Goal: Entertainment & Leisure: Consume media (video, audio)

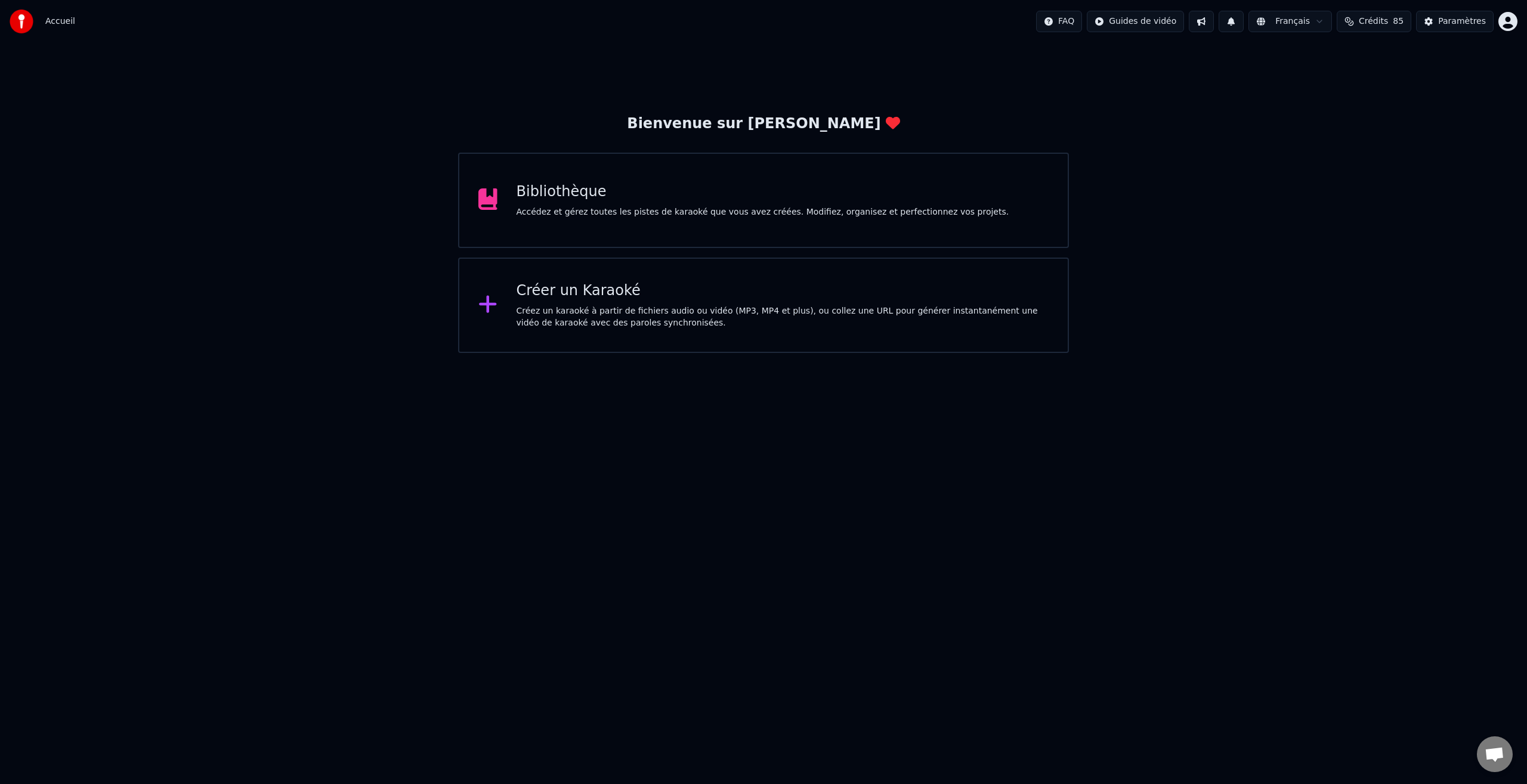
click at [562, 193] on div "Bibliothèque" at bounding box center [763, 192] width 492 height 19
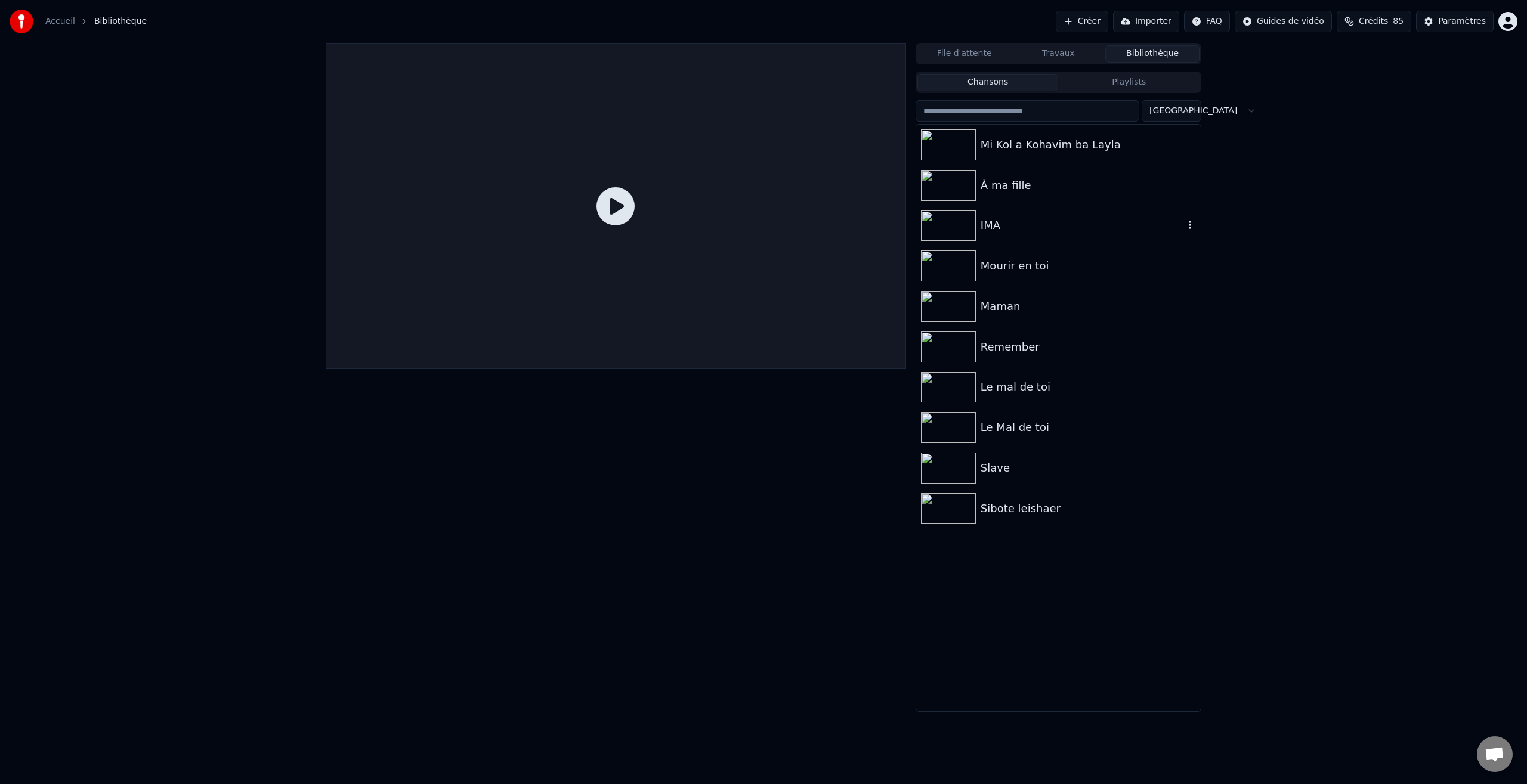
click at [954, 232] on img at bounding box center [948, 226] width 55 height 31
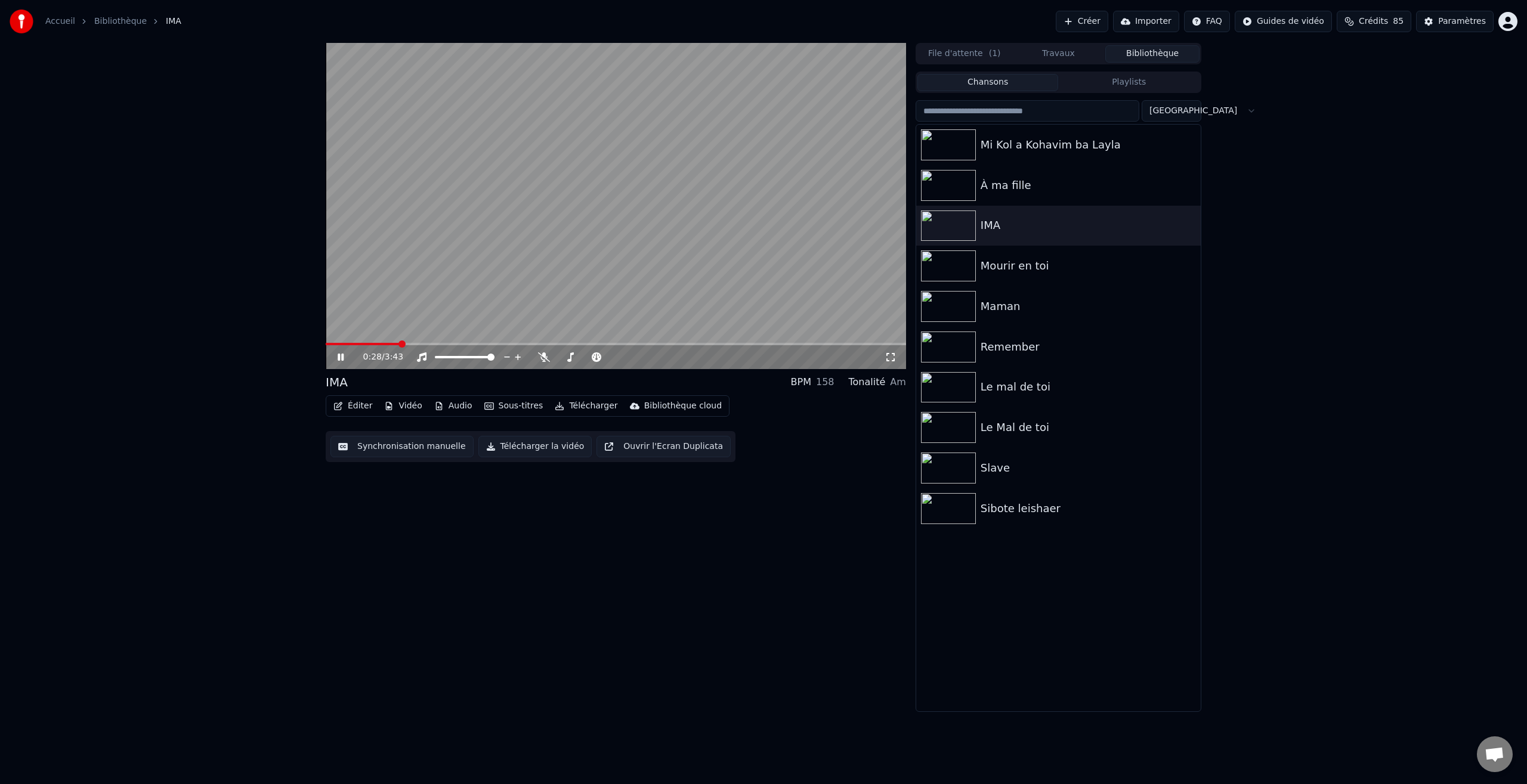
click at [344, 355] on icon at bounding box center [349, 357] width 28 height 10
click at [571, 359] on span at bounding box center [574, 357] width 7 height 7
click at [357, 344] on span at bounding box center [360, 344] width 7 height 7
click at [341, 356] on icon at bounding box center [341, 357] width 7 height 8
click at [341, 344] on span at bounding box center [345, 344] width 7 height 7
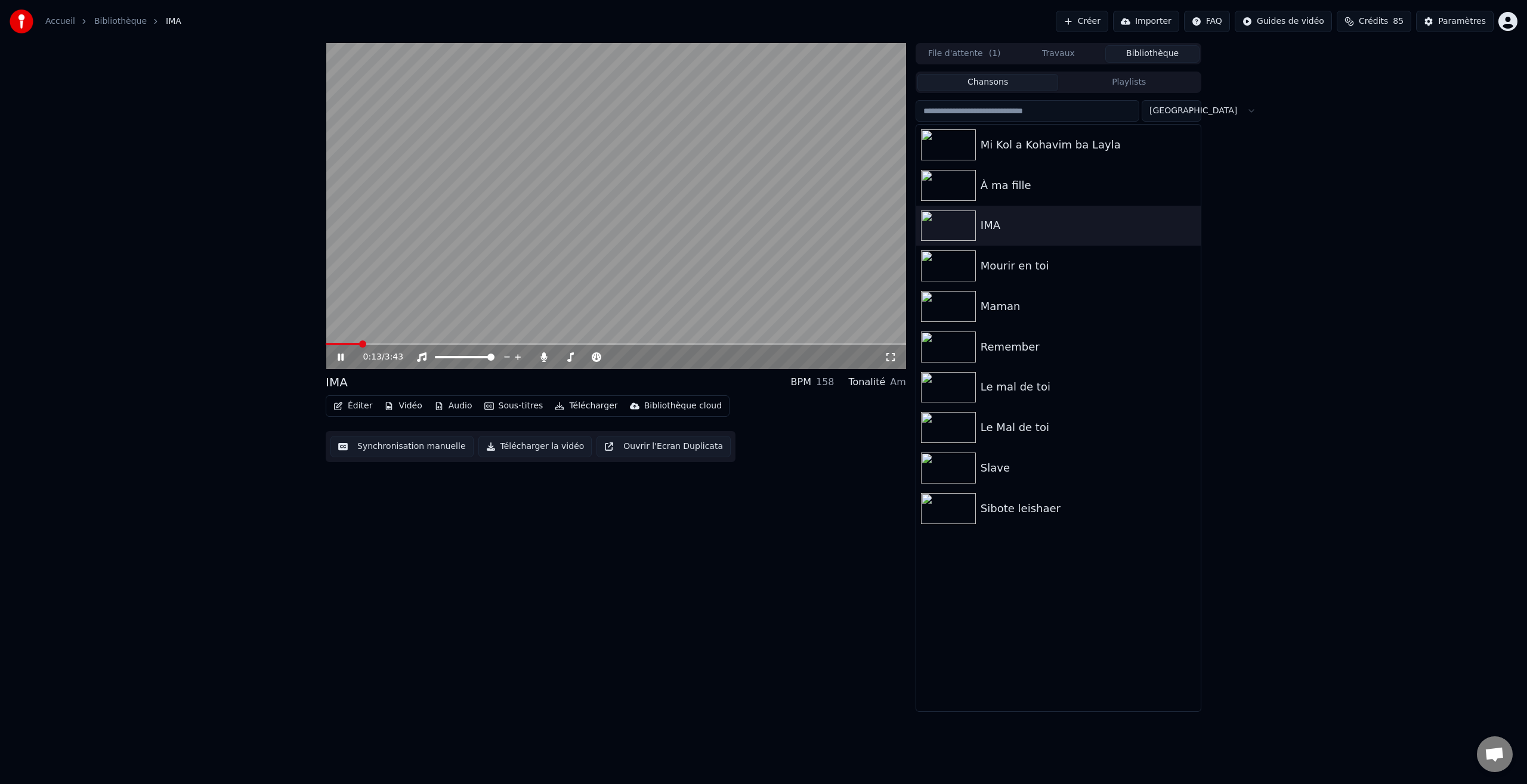
click at [360, 347] on span at bounding box center [362, 344] width 7 height 7
click at [354, 346] on div "0:14 / 3:43" at bounding box center [616, 357] width 580 height 24
click at [352, 346] on span at bounding box center [354, 344] width 7 height 7
click at [351, 345] on span at bounding box center [354, 344] width 7 height 7
click at [609, 357] on span at bounding box center [608, 357] width 7 height 7
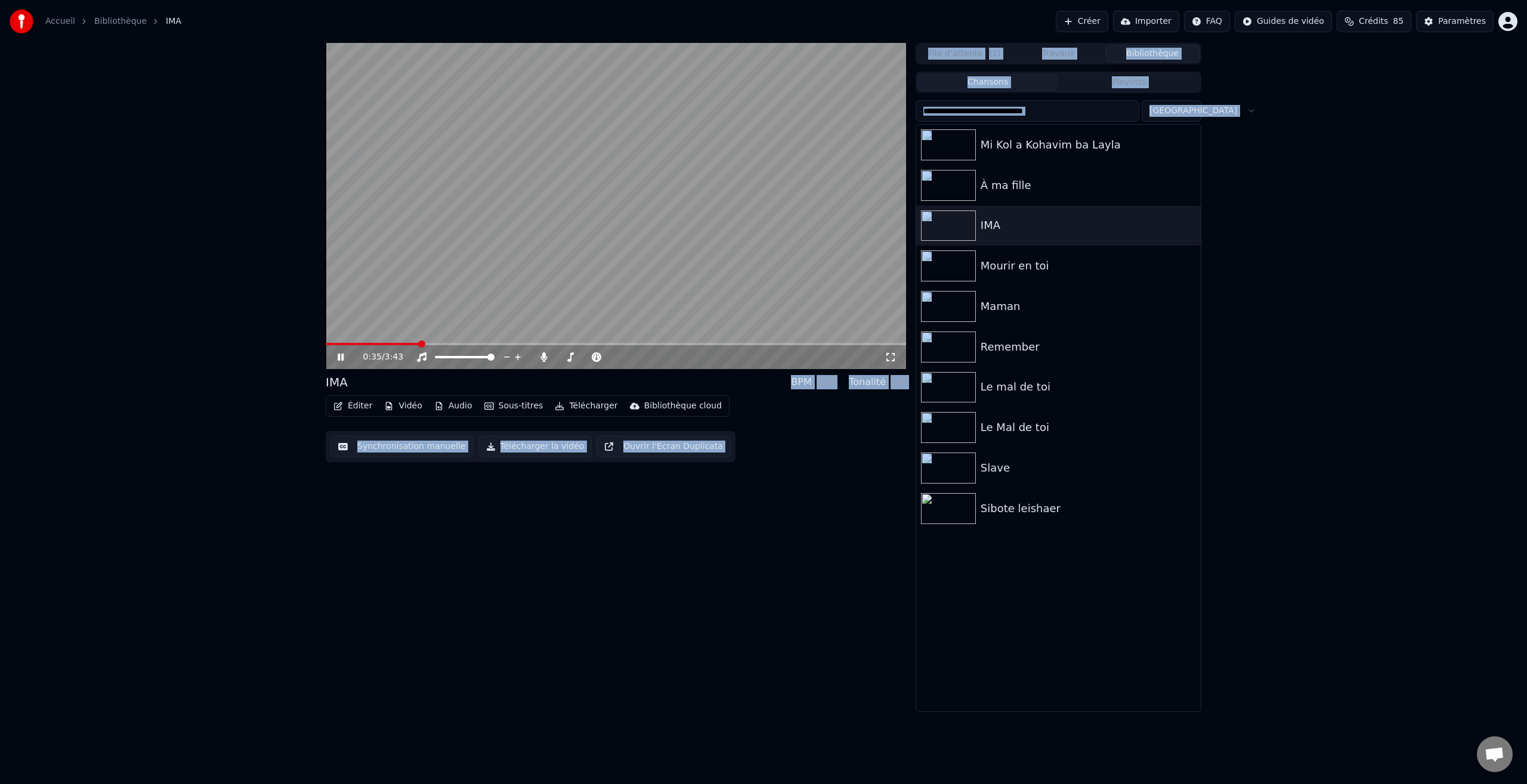
drag, startPoint x: 418, startPoint y: 344, endPoint x: 375, endPoint y: 342, distance: 43.0
click at [585, 359] on span at bounding box center [585, 357] width 7 height 7
click at [354, 342] on span at bounding box center [357, 344] width 7 height 7
click at [354, 344] on span at bounding box center [357, 344] width 7 height 7
click at [569, 357] on icon at bounding box center [570, 357] width 12 height 10
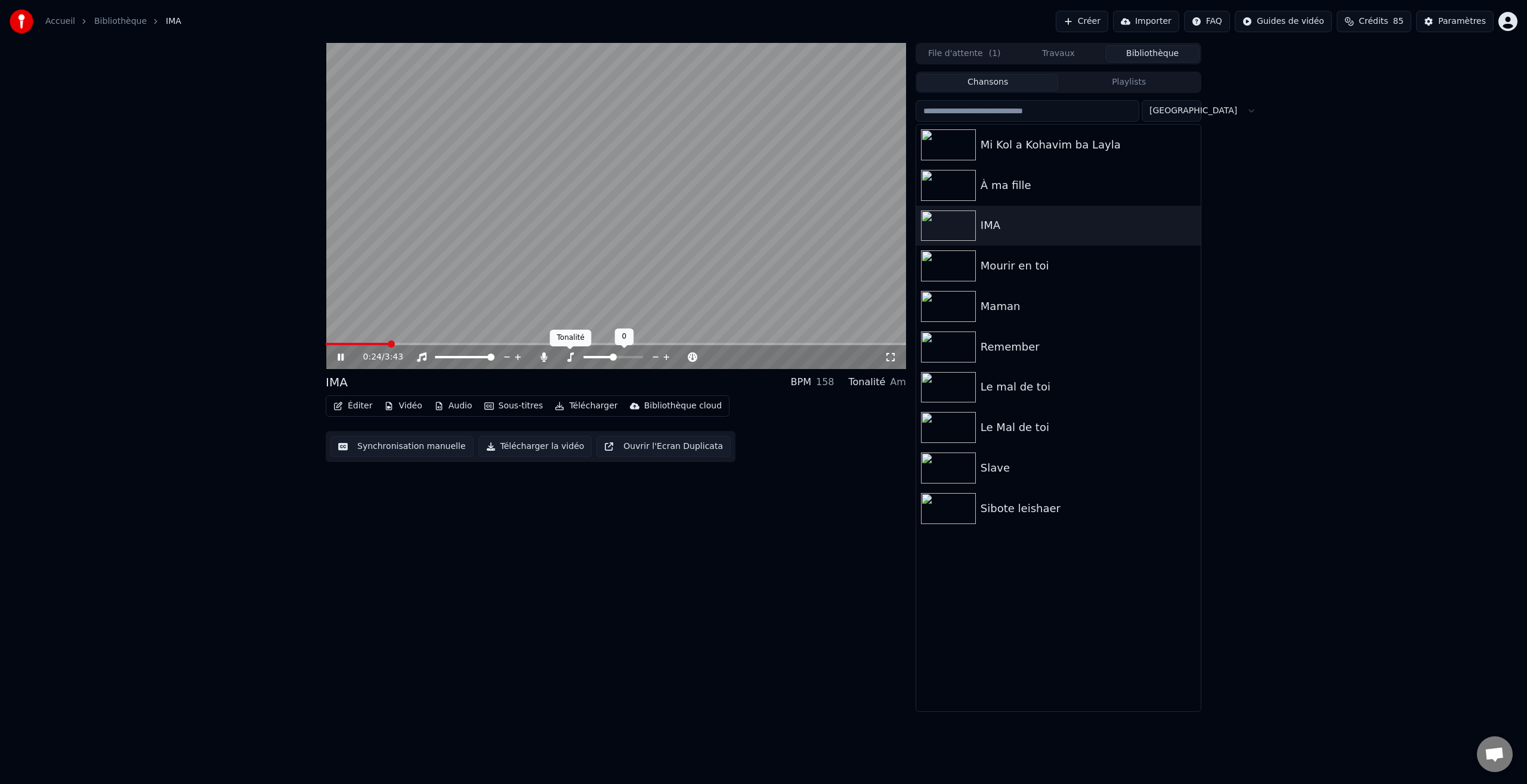
click at [572, 359] on icon at bounding box center [570, 357] width 12 height 10
click at [605, 359] on span at bounding box center [604, 357] width 7 height 7
click at [341, 357] on icon at bounding box center [340, 357] width 6 height 7
click at [341, 357] on icon at bounding box center [341, 357] width 7 height 8
click at [360, 343] on span at bounding box center [362, 344] width 7 height 7
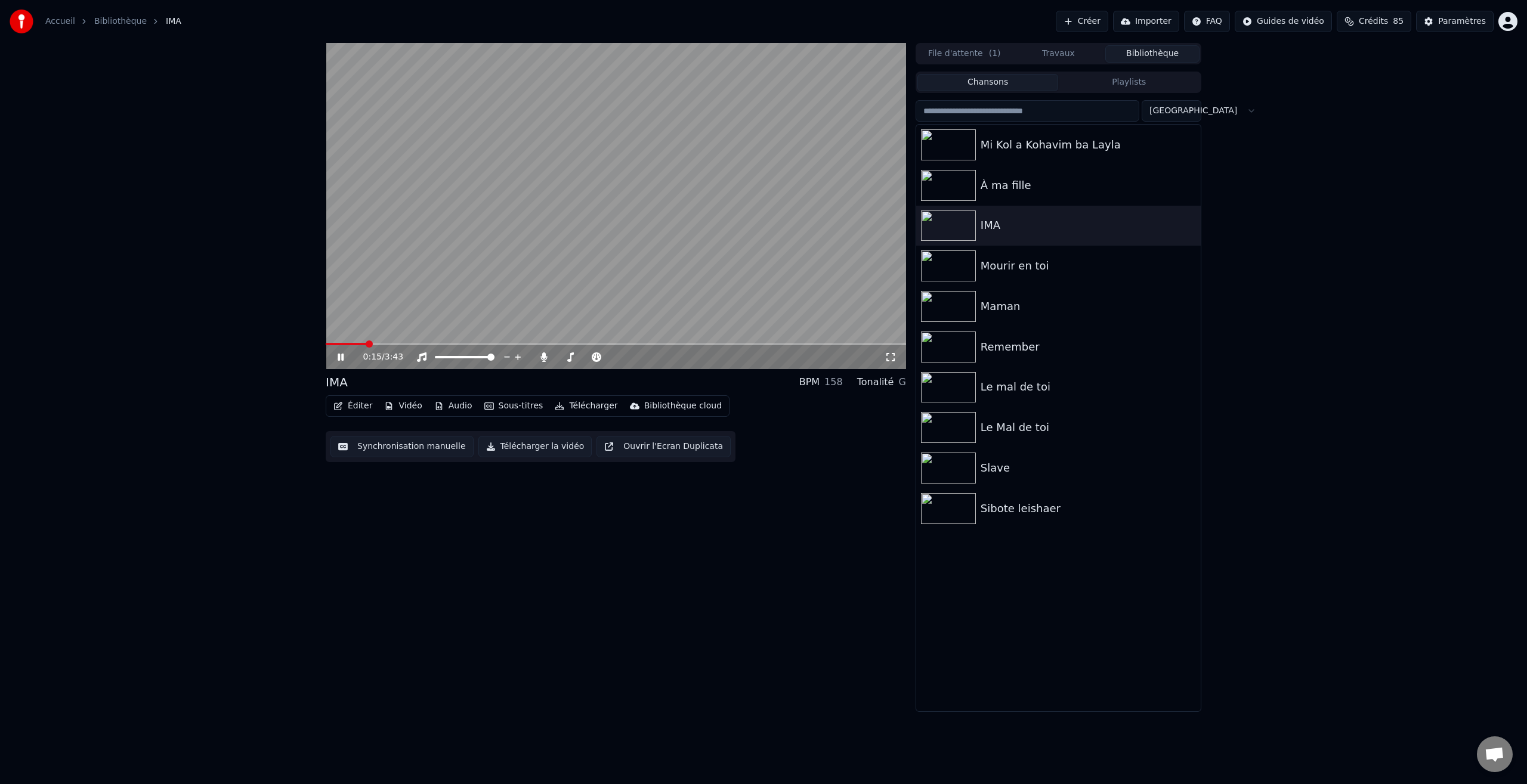
drag, startPoint x: 337, startPoint y: 357, endPoint x: 358, endPoint y: 350, distance: 22.1
click at [340, 357] on icon at bounding box center [349, 357] width 28 height 10
click at [326, 348] on span at bounding box center [329, 344] width 7 height 7
click at [331, 358] on div "0:00 / 3:43" at bounding box center [616, 357] width 570 height 12
click at [340, 360] on icon at bounding box center [341, 357] width 7 height 8
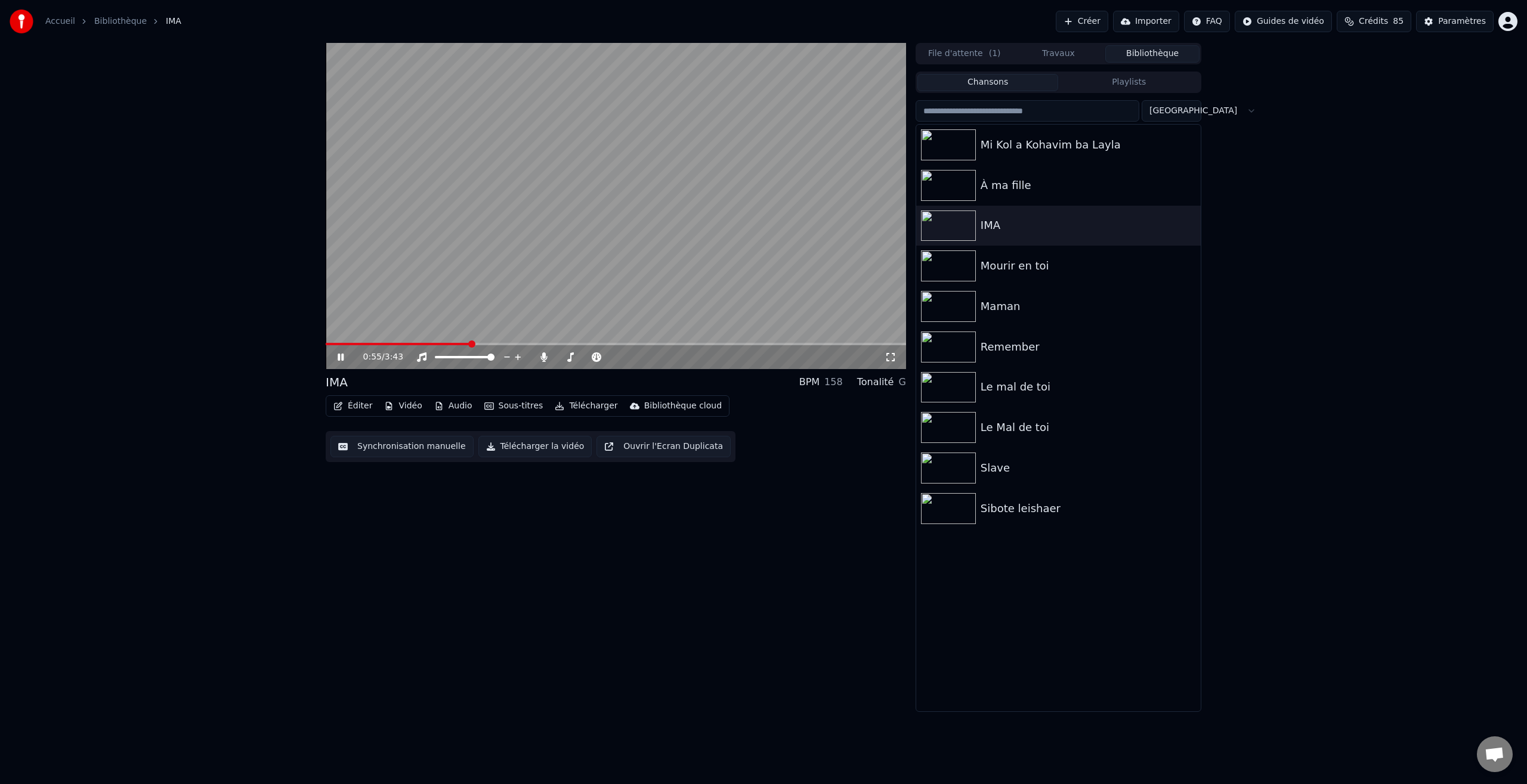
click at [403, 326] on video at bounding box center [616, 206] width 580 height 326
click at [311, 355] on div "0:00 / 3:43 IMA BPM 158 Tonalité G Éditer Vidéo Audio Sous-titres Télécharger B…" at bounding box center [763, 377] width 1527 height 669
click at [339, 357] on icon at bounding box center [341, 357] width 7 height 8
click at [328, 345] on span at bounding box center [329, 344] width 7 height 7
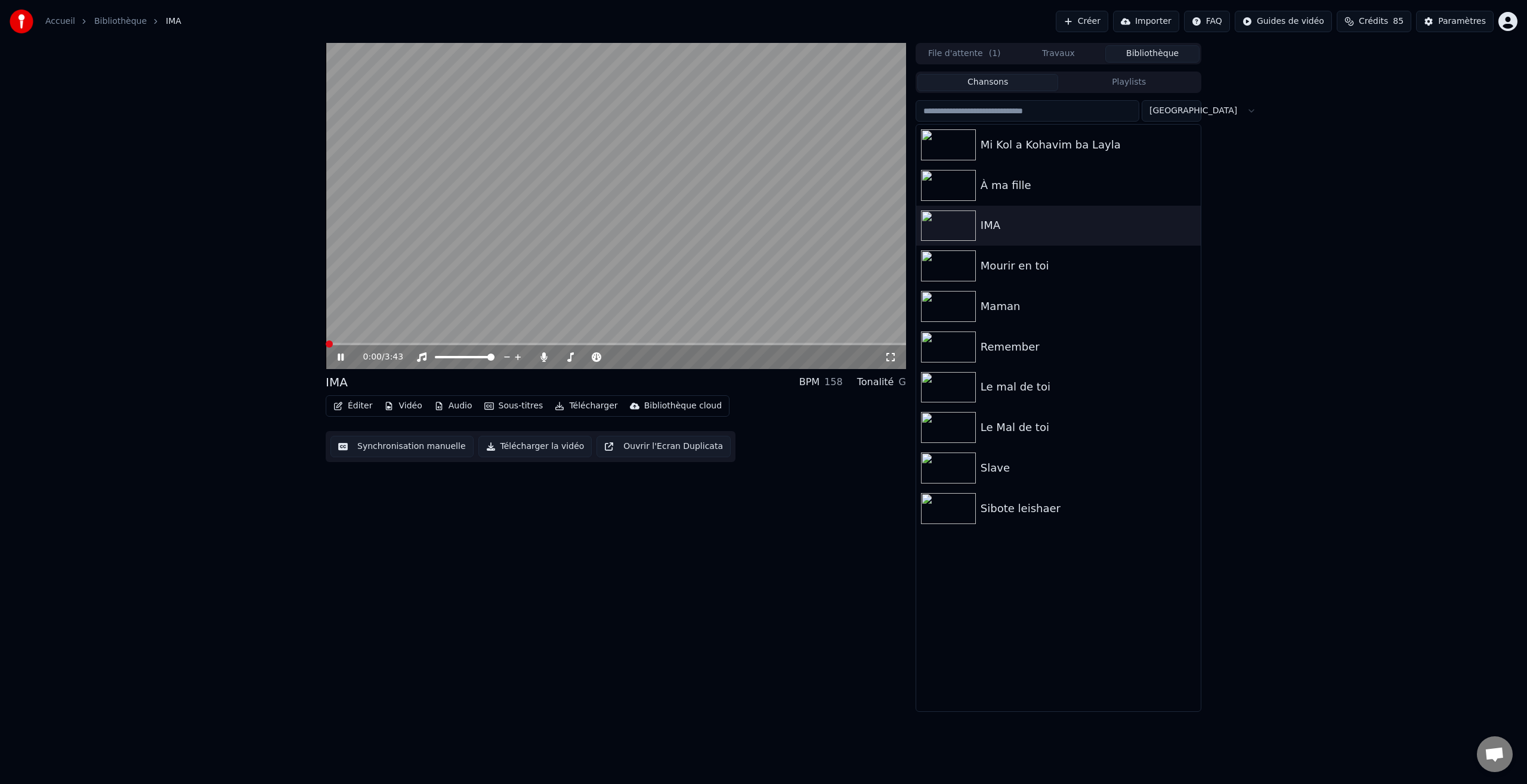
click at [328, 345] on span at bounding box center [329, 344] width 7 height 7
click at [341, 360] on icon at bounding box center [340, 357] width 6 height 7
click at [328, 344] on span at bounding box center [329, 344] width 7 height 7
click at [340, 360] on icon at bounding box center [341, 357] width 7 height 8
click at [341, 358] on icon at bounding box center [340, 357] width 6 height 7
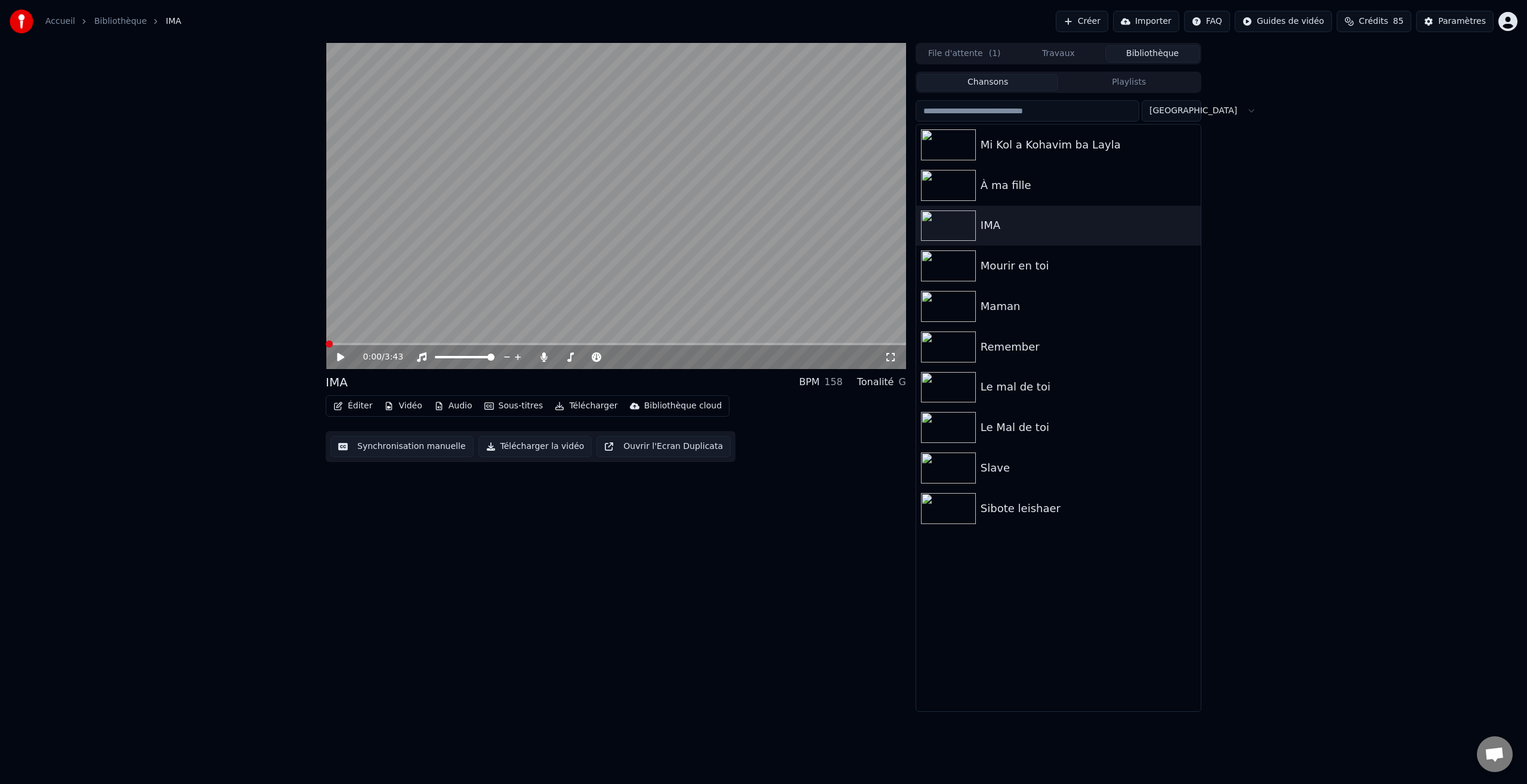
click at [535, 340] on video at bounding box center [616, 206] width 580 height 326
click at [341, 358] on icon at bounding box center [349, 357] width 28 height 10
click at [400, 348] on span at bounding box center [403, 344] width 7 height 7
click at [343, 357] on icon at bounding box center [341, 357] width 7 height 8
click at [343, 357] on icon at bounding box center [340, 357] width 6 height 7
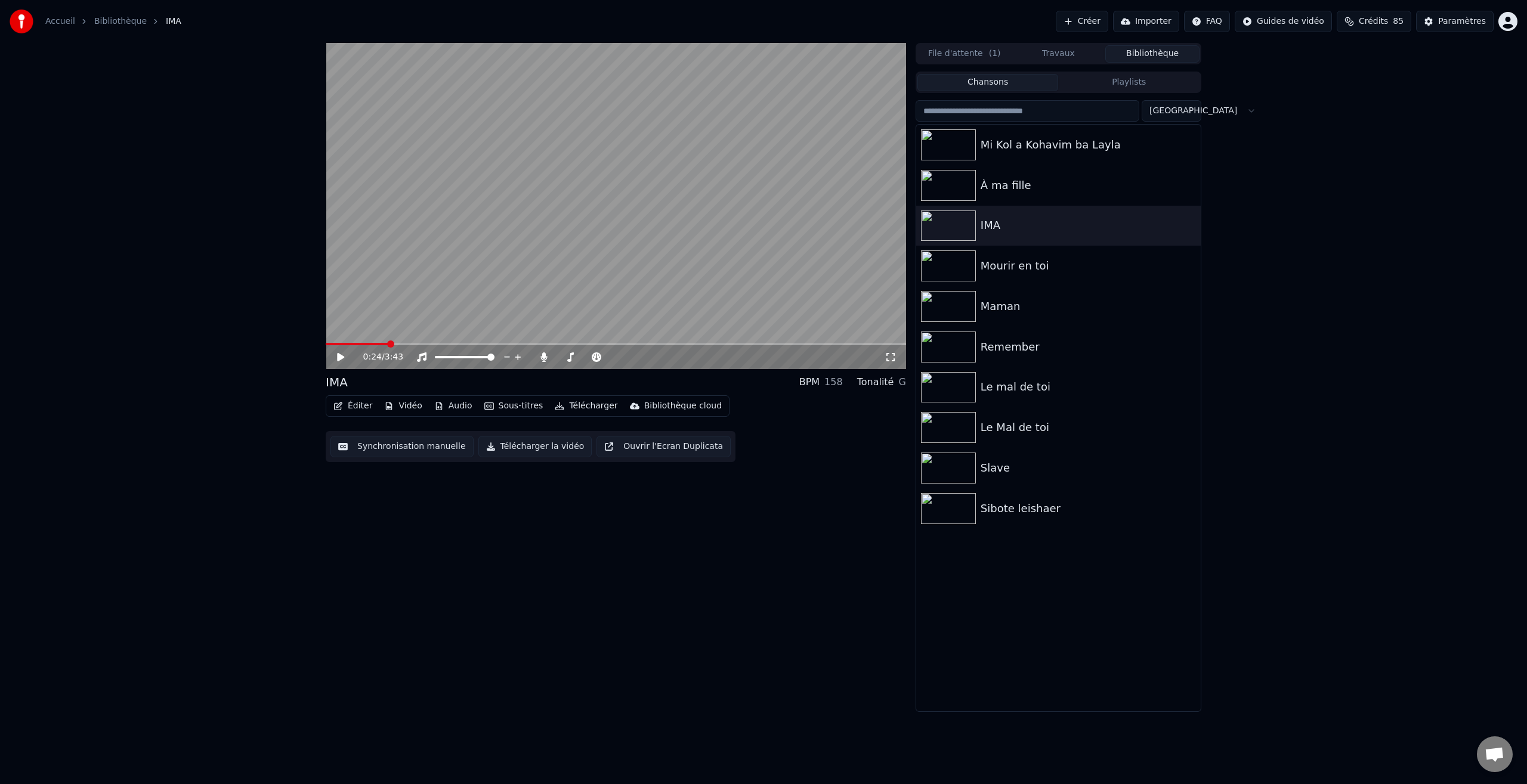
click at [387, 346] on span at bounding box center [390, 344] width 7 height 7
click at [359, 347] on span at bounding box center [362, 344] width 7 height 7
click at [344, 357] on icon at bounding box center [341, 357] width 7 height 8
click at [341, 345] on span at bounding box center [345, 344] width 7 height 7
click at [345, 356] on icon at bounding box center [349, 357] width 28 height 10
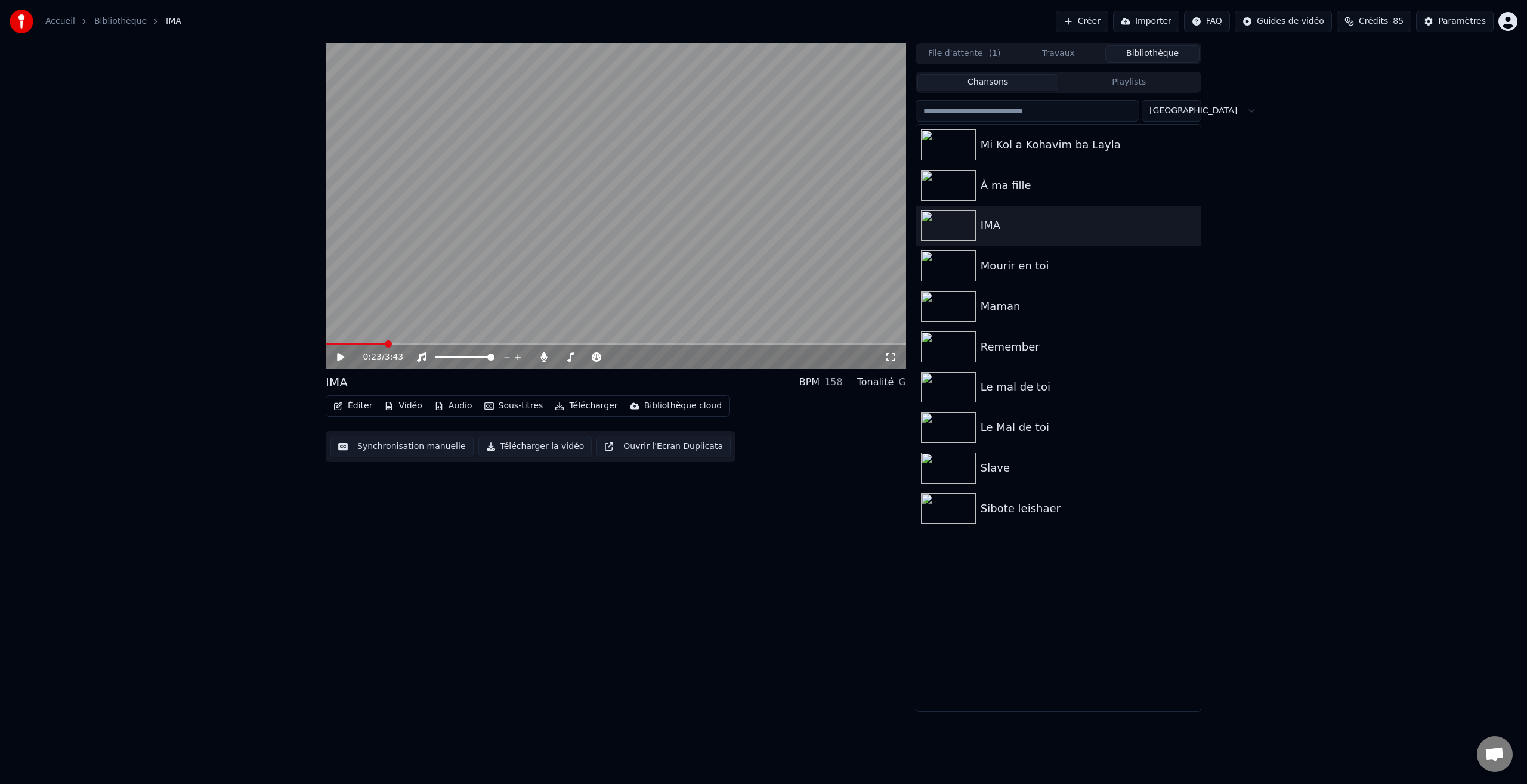
click at [384, 346] on span at bounding box center [388, 344] width 7 height 7
click at [334, 346] on span at bounding box center [336, 344] width 7 height 7
click at [341, 357] on icon at bounding box center [341, 357] width 7 height 8
click at [508, 344] on span at bounding box center [511, 344] width 7 height 7
click at [341, 360] on icon at bounding box center [340, 357] width 6 height 7
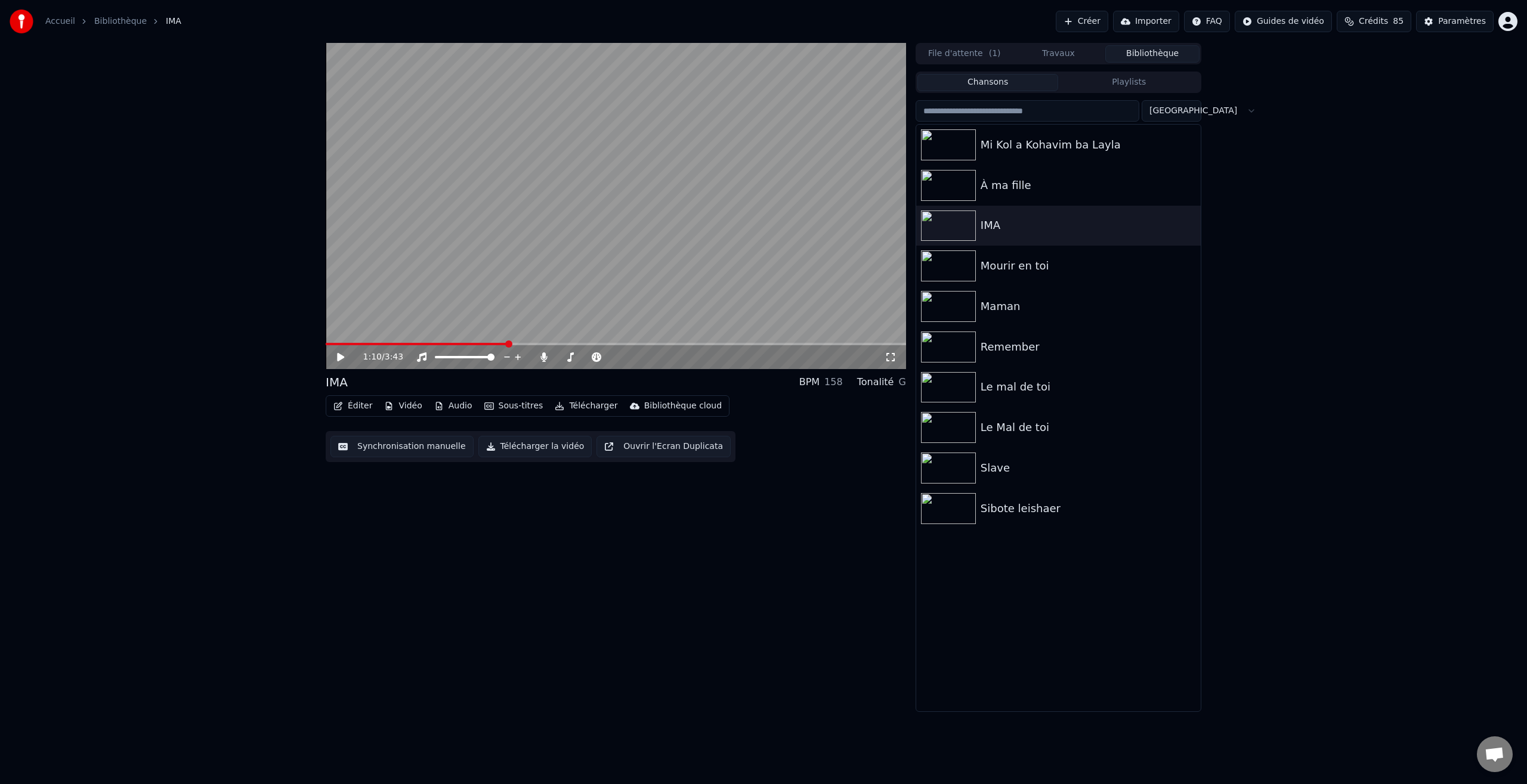
click at [342, 357] on icon at bounding box center [341, 357] width 7 height 8
click at [346, 353] on icon at bounding box center [349, 357] width 28 height 10
click at [460, 348] on span at bounding box center [462, 344] width 7 height 7
click at [490, 348] on span at bounding box center [493, 344] width 7 height 7
click at [344, 356] on icon at bounding box center [349, 357] width 28 height 10
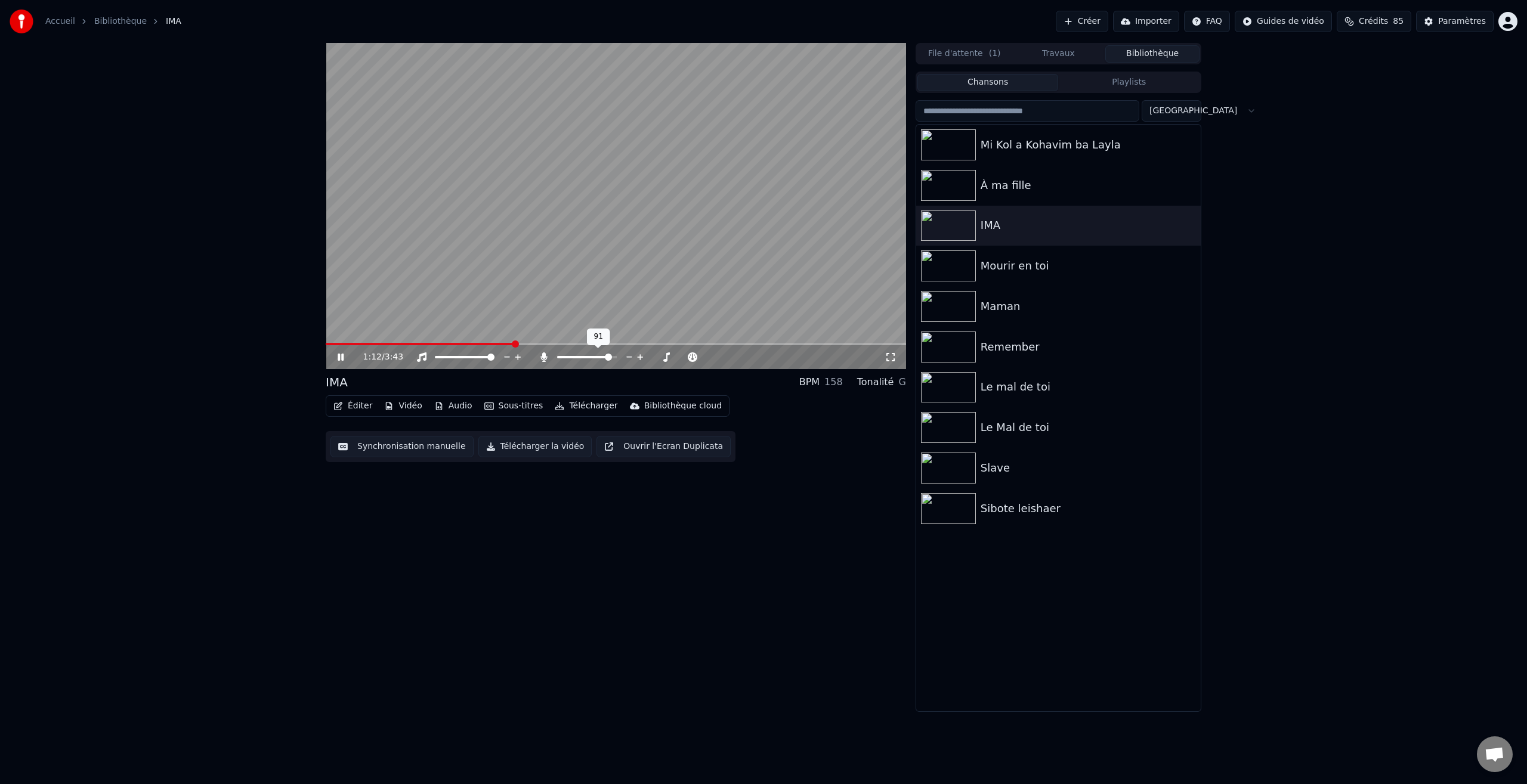
click at [611, 359] on span at bounding box center [608, 357] width 7 height 7
click at [461, 357] on span at bounding box center [462, 357] width 7 height 7
drag, startPoint x: 342, startPoint y: 356, endPoint x: 375, endPoint y: 350, distance: 33.5
click at [355, 353] on icon at bounding box center [349, 357] width 28 height 10
click at [518, 344] on span at bounding box center [521, 344] width 7 height 7
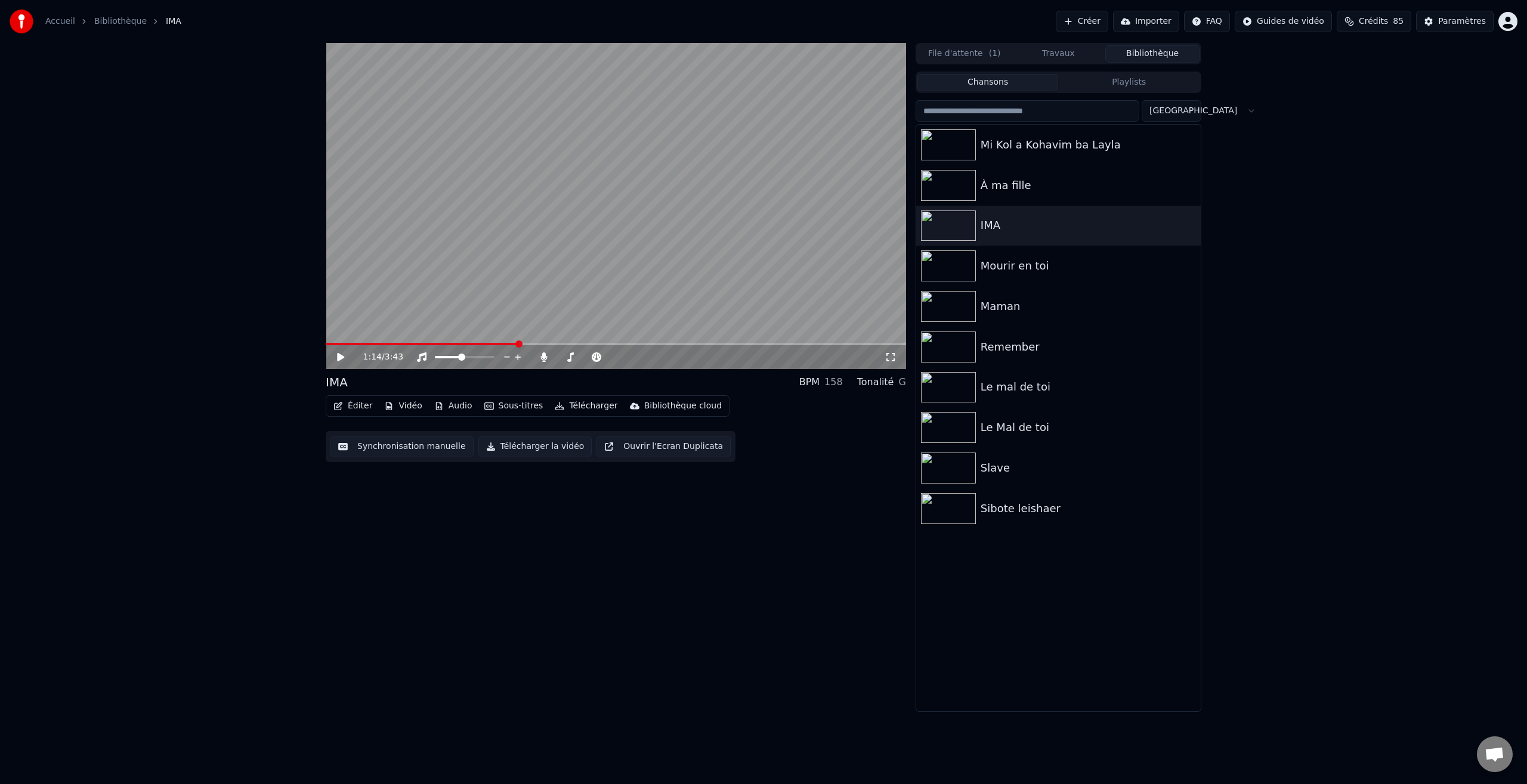
click at [341, 359] on icon at bounding box center [341, 357] width 7 height 8
click at [341, 358] on icon at bounding box center [349, 357] width 28 height 10
drag, startPoint x: 571, startPoint y: 348, endPoint x: 557, endPoint y: 349, distance: 14.0
click at [557, 349] on div "1:34 / 3:43" at bounding box center [616, 357] width 580 height 24
click at [556, 346] on span at bounding box center [557, 344] width 7 height 7
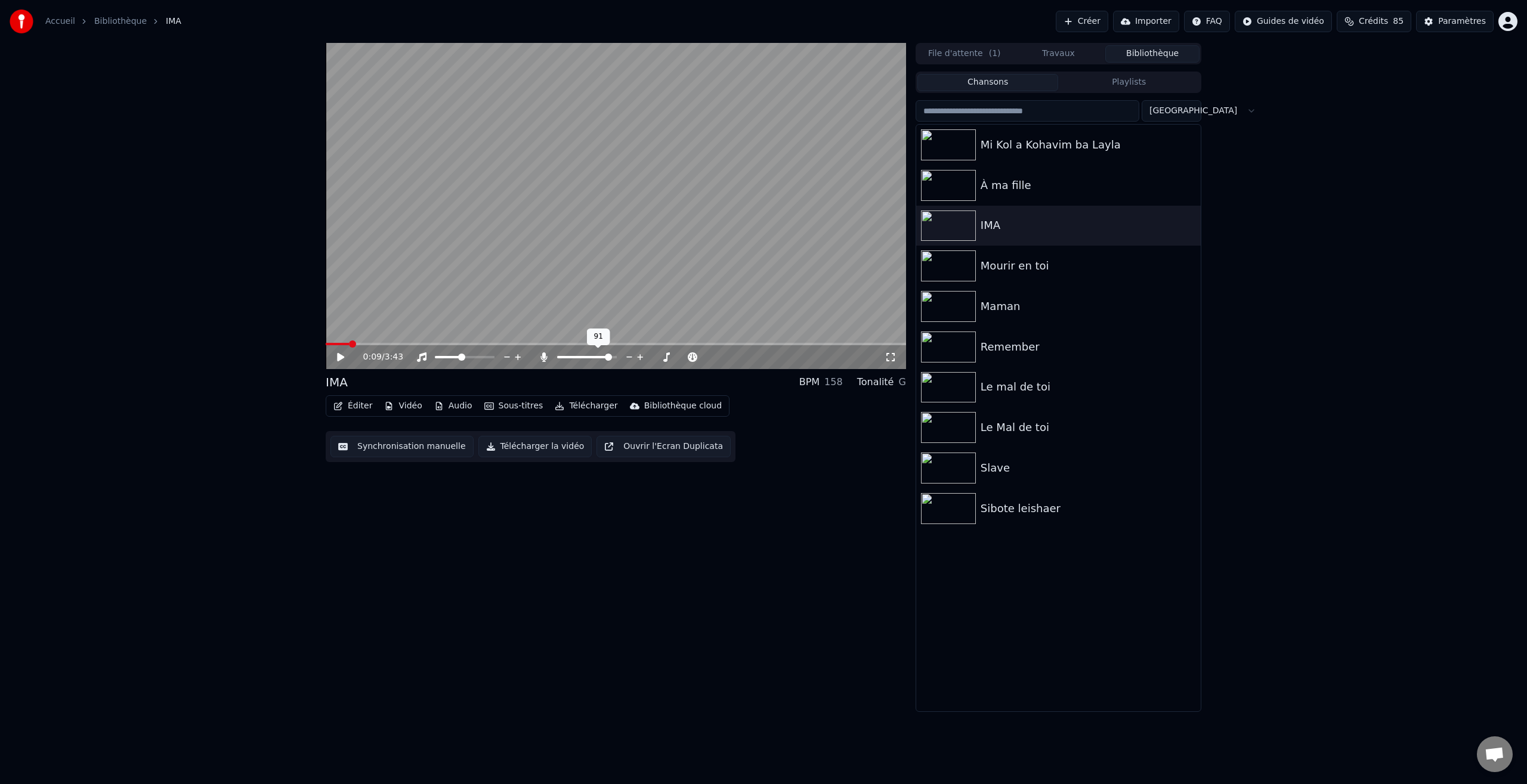
click at [347, 357] on div "0:09 / 3:43" at bounding box center [616, 356] width 580 height 26
click at [343, 357] on icon at bounding box center [341, 357] width 7 height 8
click at [341, 358] on icon at bounding box center [349, 357] width 28 height 10
click at [326, 348] on span at bounding box center [329, 344] width 7 height 7
click at [339, 360] on icon at bounding box center [341, 357] width 7 height 8
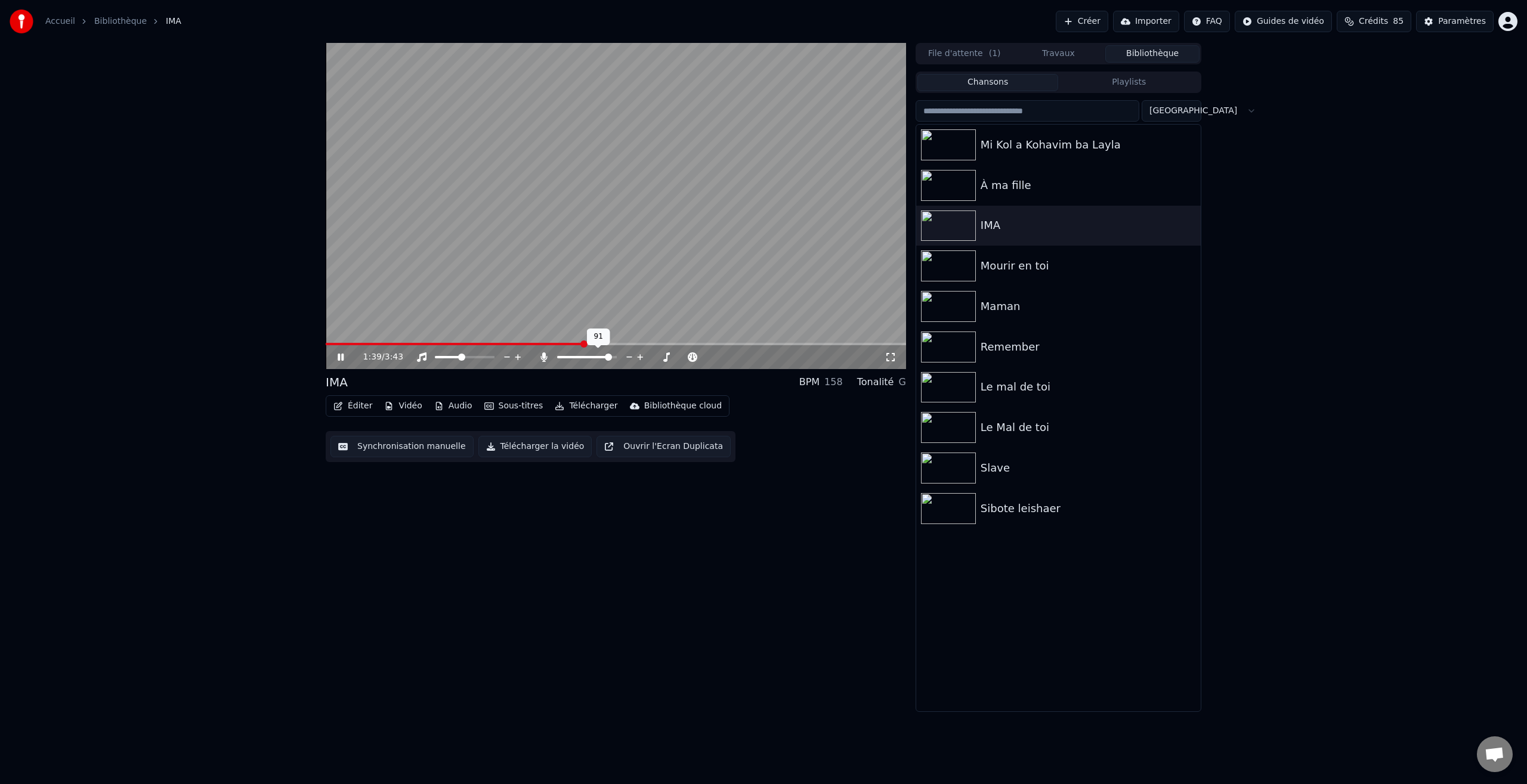
drag, startPoint x: 438, startPoint y: 318, endPoint x: 458, endPoint y: 320, distance: 20.1
click at [440, 318] on video at bounding box center [616, 206] width 580 height 326
click at [529, 348] on span at bounding box center [531, 344] width 7 height 7
click at [345, 361] on icon at bounding box center [349, 357] width 28 height 10
click at [345, 360] on icon at bounding box center [349, 357] width 28 height 10
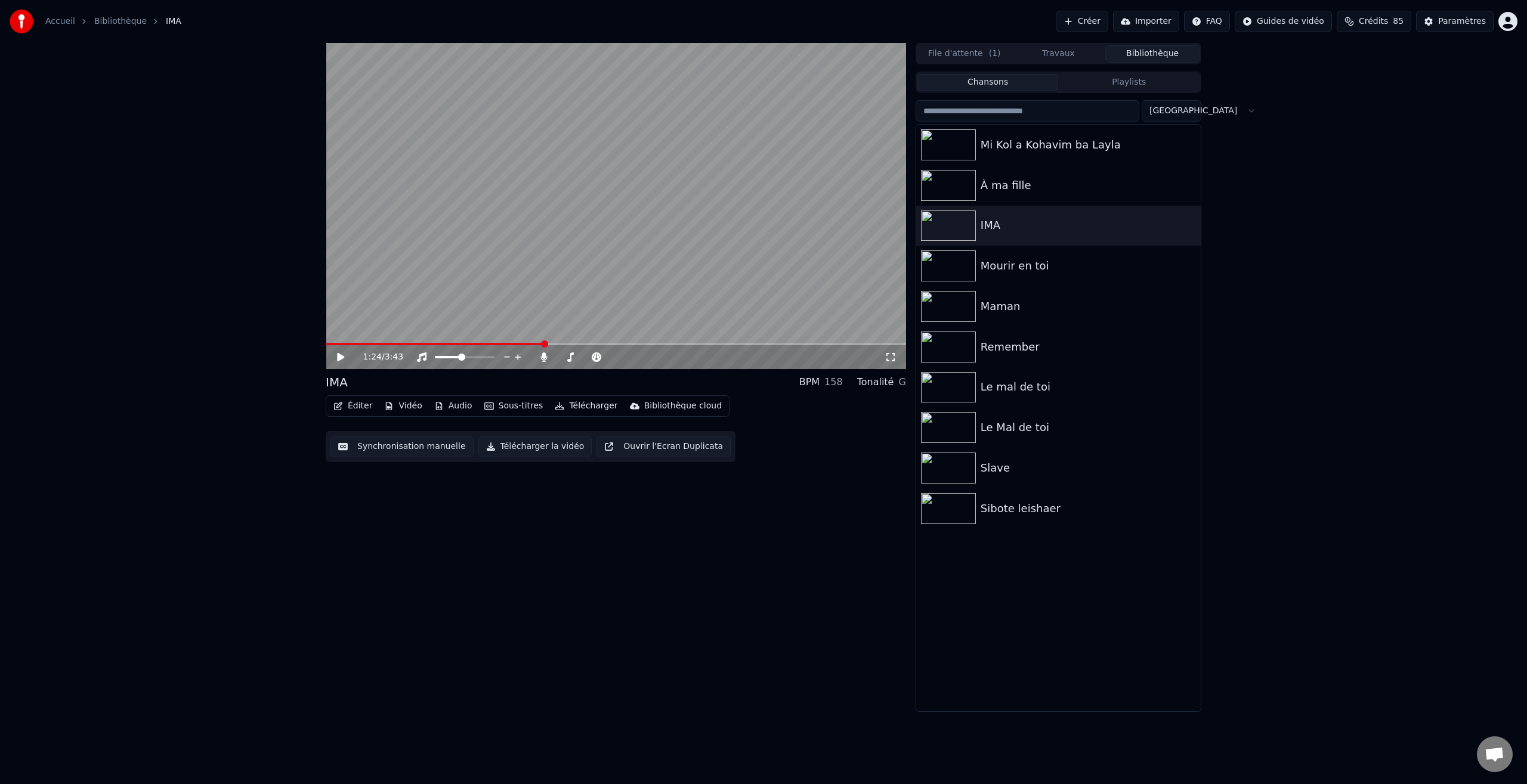
click at [541, 348] on span at bounding box center [544, 344] width 7 height 7
click at [344, 355] on icon at bounding box center [349, 357] width 28 height 10
click at [344, 357] on icon at bounding box center [349, 357] width 28 height 10
click at [585, 346] on span at bounding box center [588, 344] width 7 height 7
click at [344, 356] on icon at bounding box center [349, 357] width 28 height 10
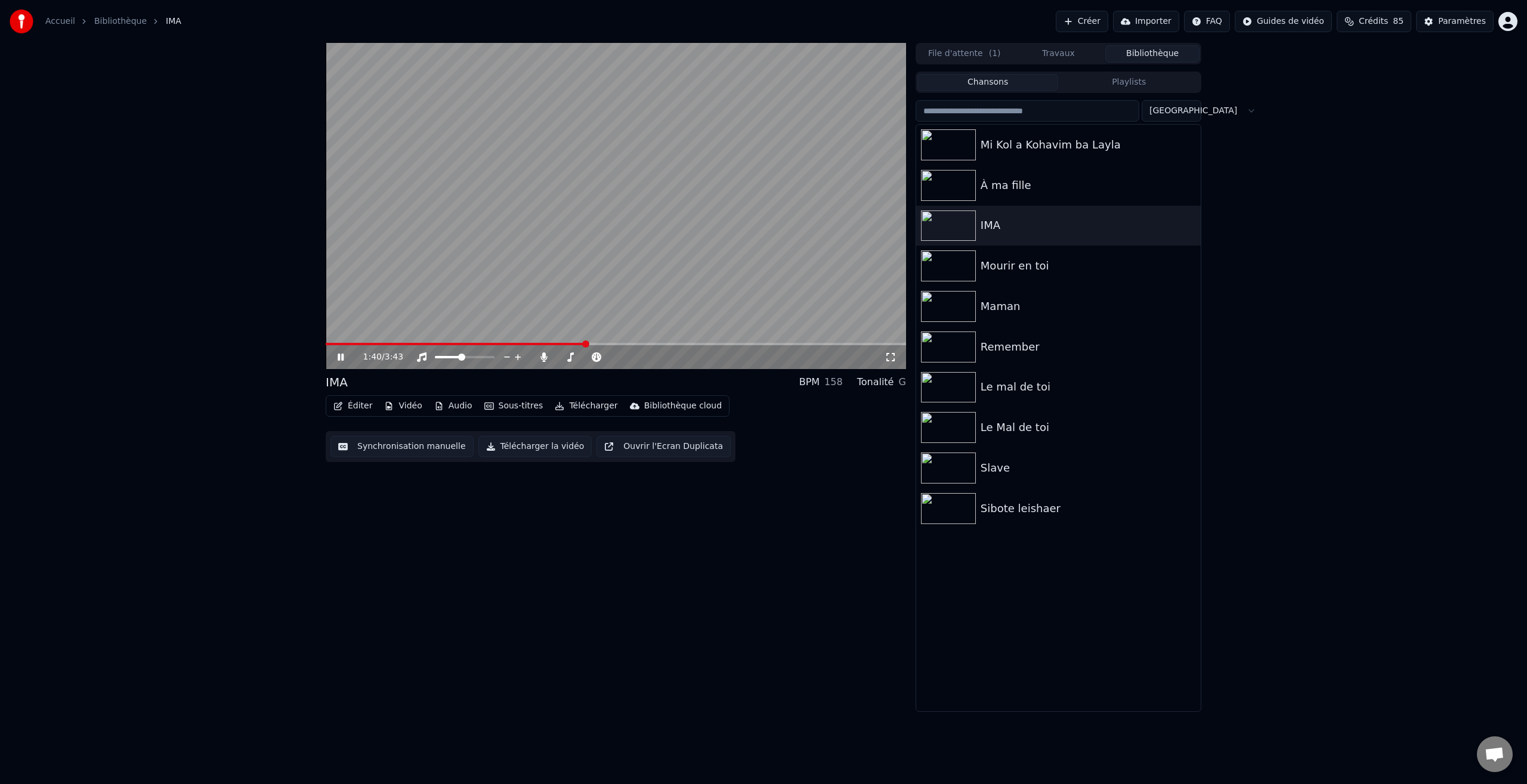
click at [344, 356] on icon at bounding box center [349, 357] width 28 height 10
click at [505, 348] on span at bounding box center [505, 344] width 7 height 7
click at [542, 346] on span at bounding box center [544, 344] width 7 height 7
click at [340, 360] on icon at bounding box center [341, 357] width 7 height 8
click at [342, 357] on icon at bounding box center [340, 357] width 6 height 7
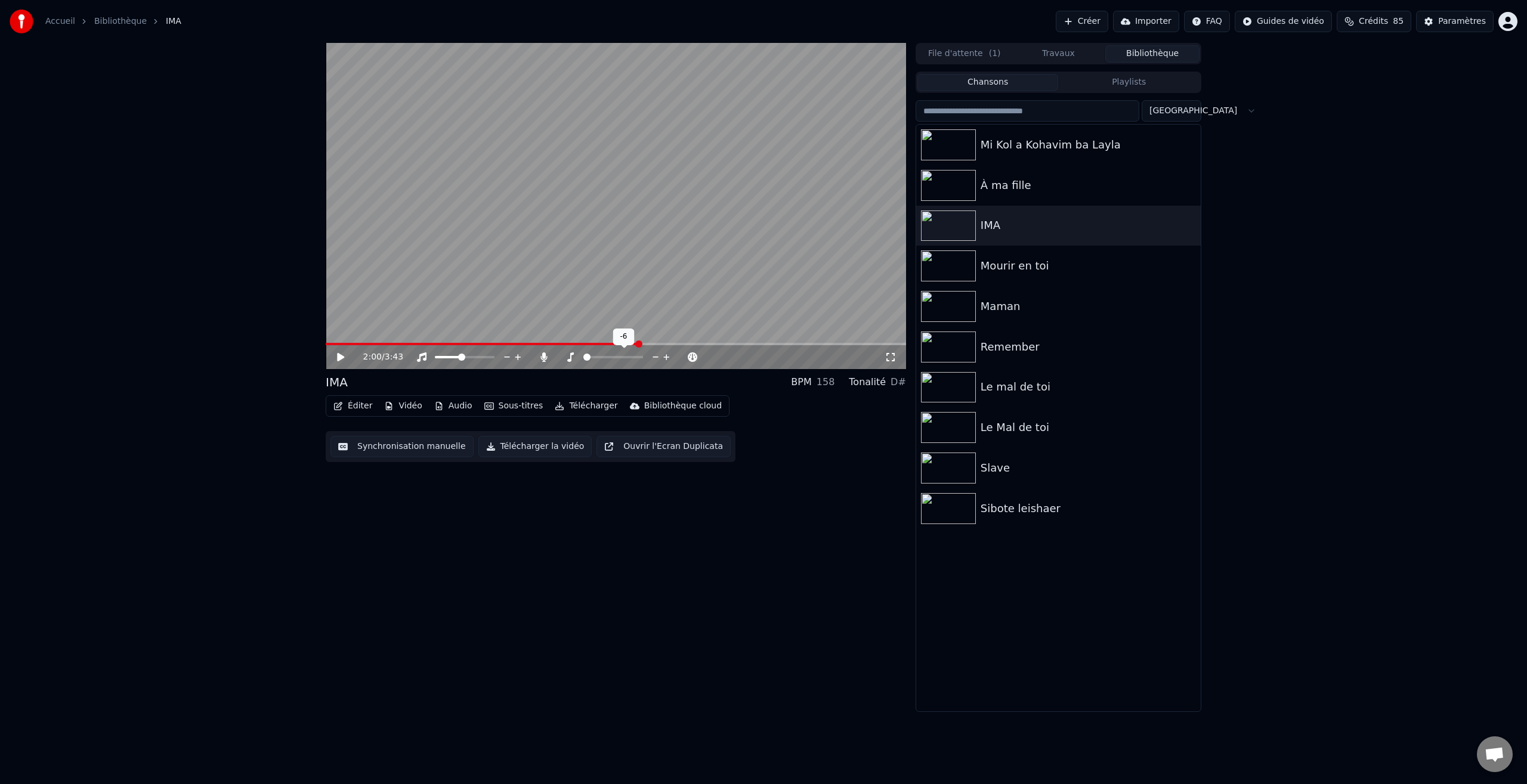
click at [579, 359] on div at bounding box center [624, 357] width 96 height 12
click at [337, 348] on span at bounding box center [339, 344] width 7 height 7
click at [340, 360] on icon at bounding box center [341, 357] width 7 height 8
click at [365, 348] on div "0:14 / 3:43" at bounding box center [616, 357] width 580 height 24
click at [344, 348] on span at bounding box center [347, 344] width 7 height 7
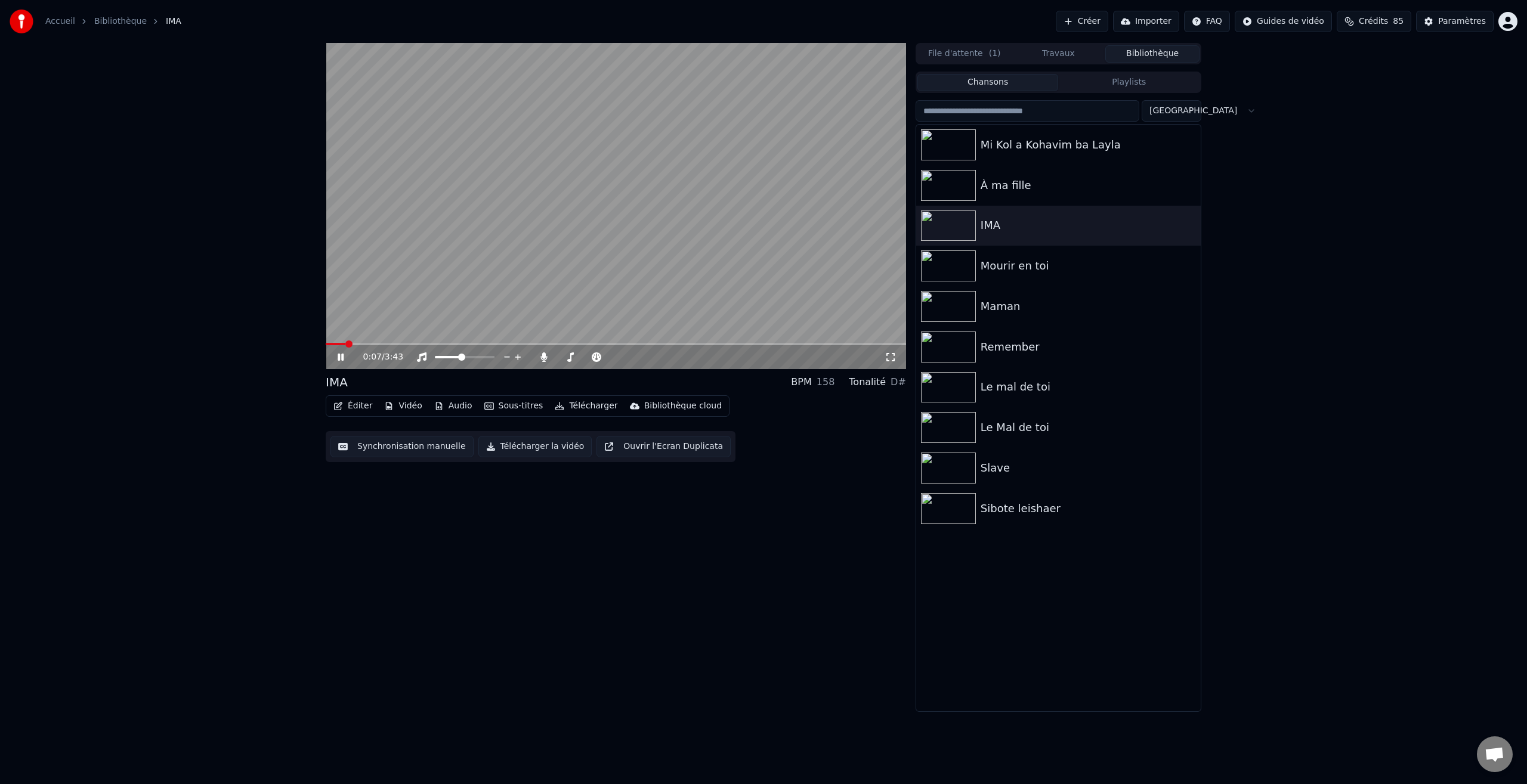
click at [342, 356] on icon at bounding box center [340, 357] width 6 height 7
click at [571, 360] on icon at bounding box center [570, 357] width 12 height 10
click at [572, 359] on icon at bounding box center [570, 357] width 12 height 10
click at [643, 359] on span at bounding box center [639, 357] width 7 height 7
click at [338, 360] on icon at bounding box center [341, 357] width 7 height 8
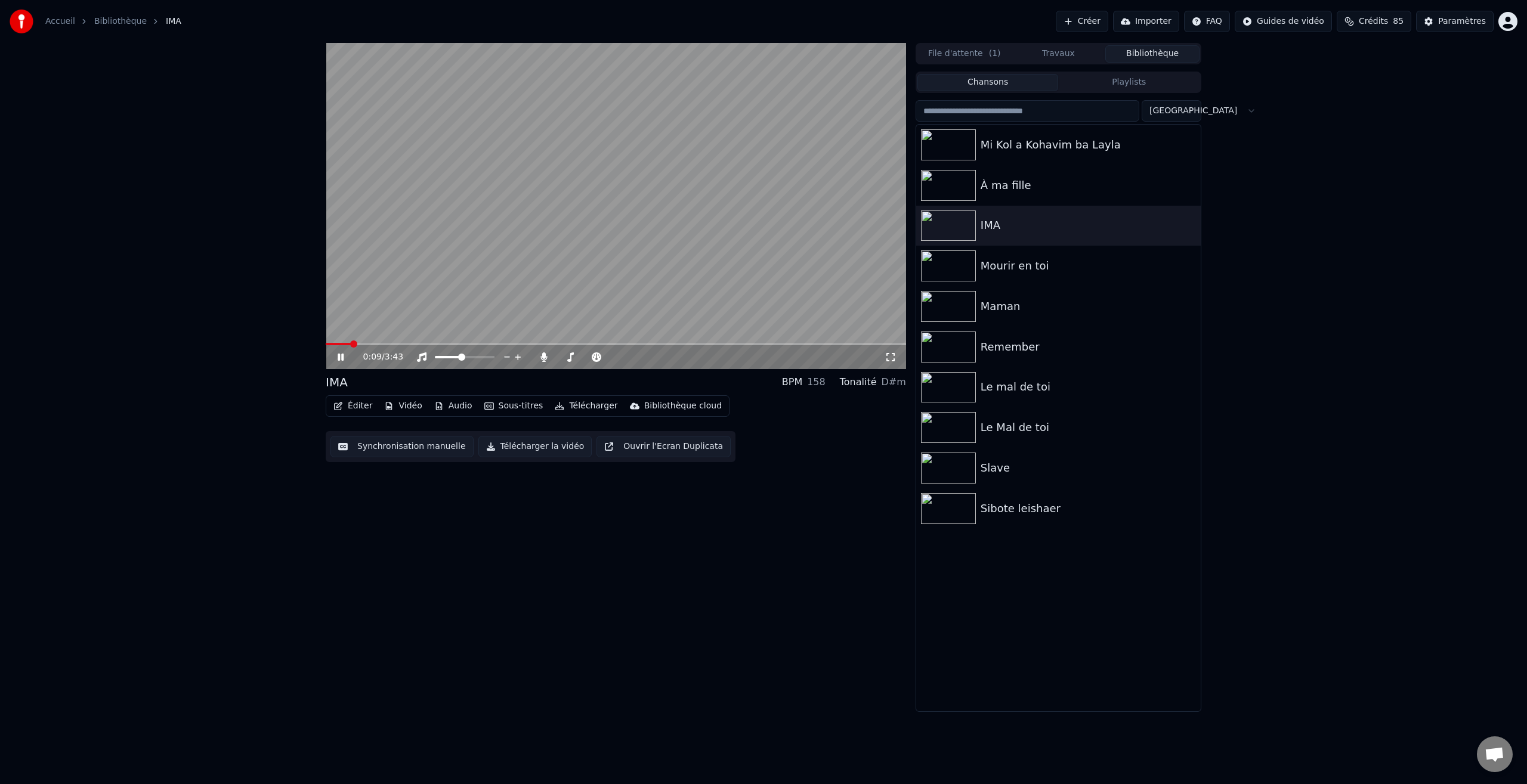
click at [342, 357] on icon at bounding box center [340, 357] width 6 height 7
click at [570, 357] on icon at bounding box center [570, 357] width 7 height 10
click at [342, 358] on icon at bounding box center [341, 357] width 7 height 8
click at [317, 348] on div "0:09 / 3:43 IMA BPM 158 Tonalité Am Éditer Vidéo Audio Sous-titres Télécharger …" at bounding box center [763, 377] width 895 height 669
click at [340, 358] on icon at bounding box center [349, 357] width 28 height 10
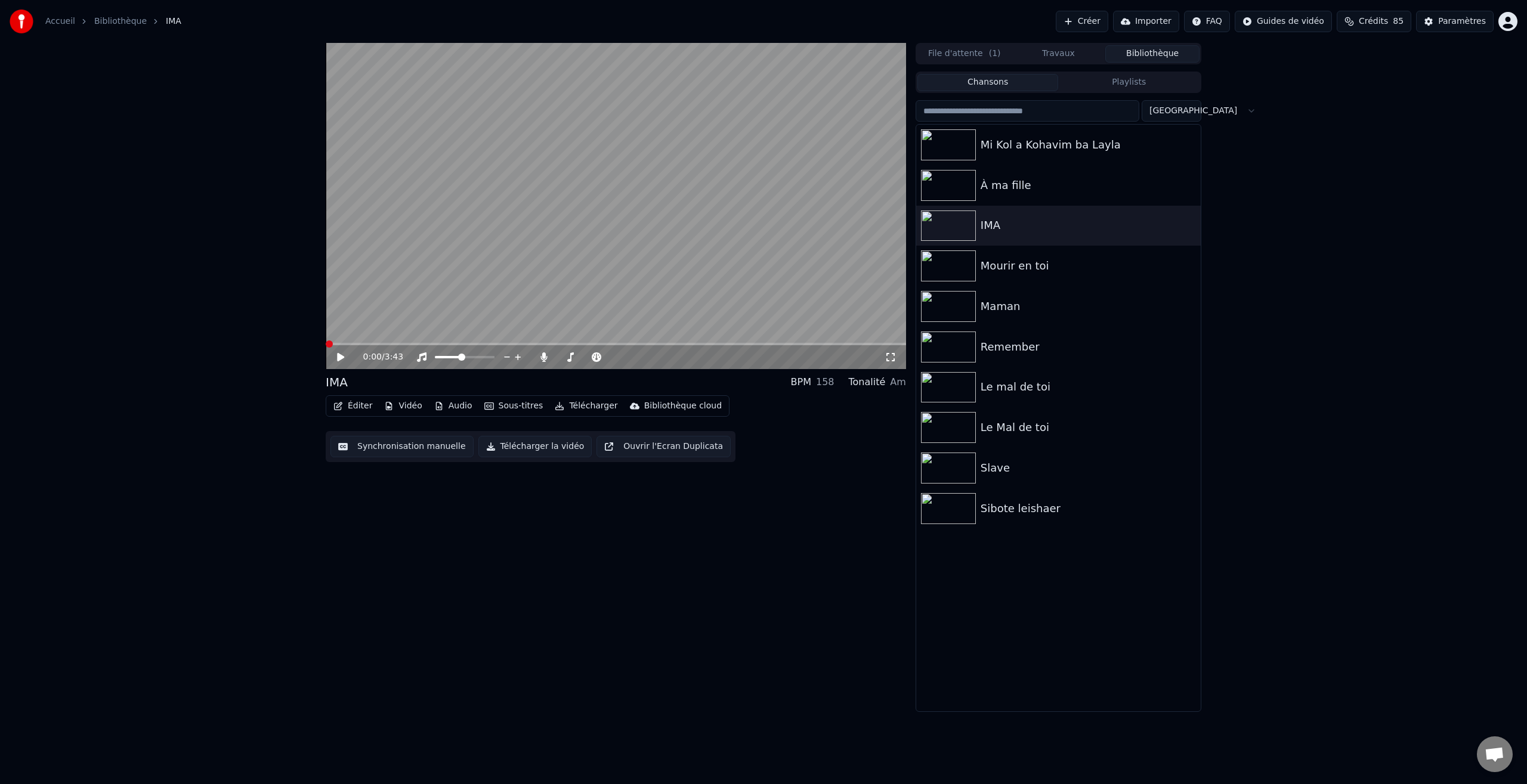
click at [340, 357] on icon at bounding box center [341, 357] width 7 height 8
click at [332, 345] on span at bounding box center [329, 344] width 7 height 7
click at [369, 348] on span at bounding box center [365, 344] width 7 height 7
click at [342, 357] on icon at bounding box center [340, 357] width 6 height 7
click at [325, 351] on div "0:00 / 3:43 IMA BPM 158 Tonalité Am Éditer Vidéo Audio Sous-titres Télécharger …" at bounding box center [763, 377] width 895 height 669
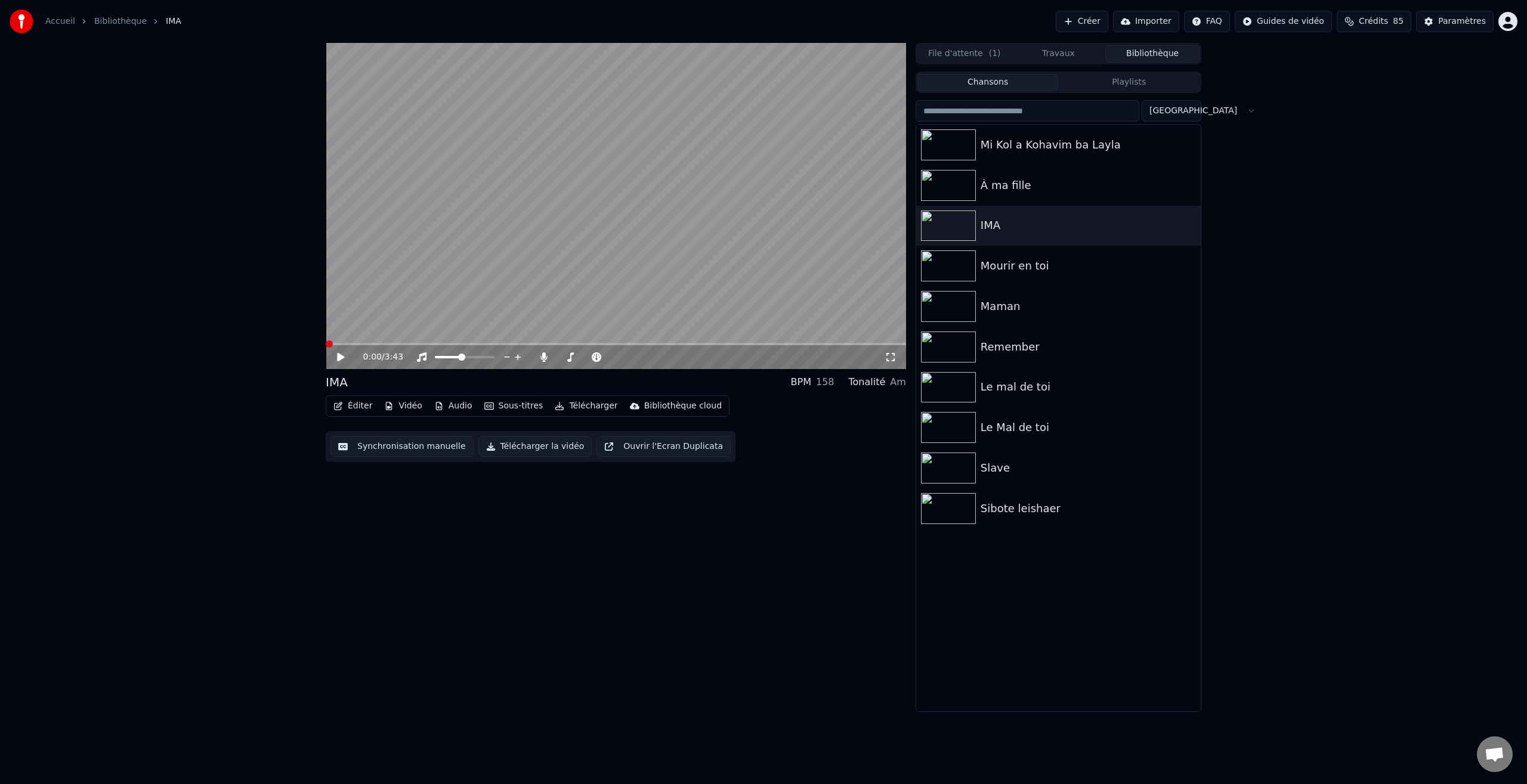
click at [369, 344] on span at bounding box center [616, 344] width 580 height 2
click at [438, 349] on div "0:43 / 3:43" at bounding box center [616, 356] width 580 height 26
click at [342, 357] on icon at bounding box center [341, 357] width 7 height 8
click at [342, 357] on icon at bounding box center [340, 357] width 6 height 7
click at [687, 348] on span at bounding box center [685, 344] width 7 height 7
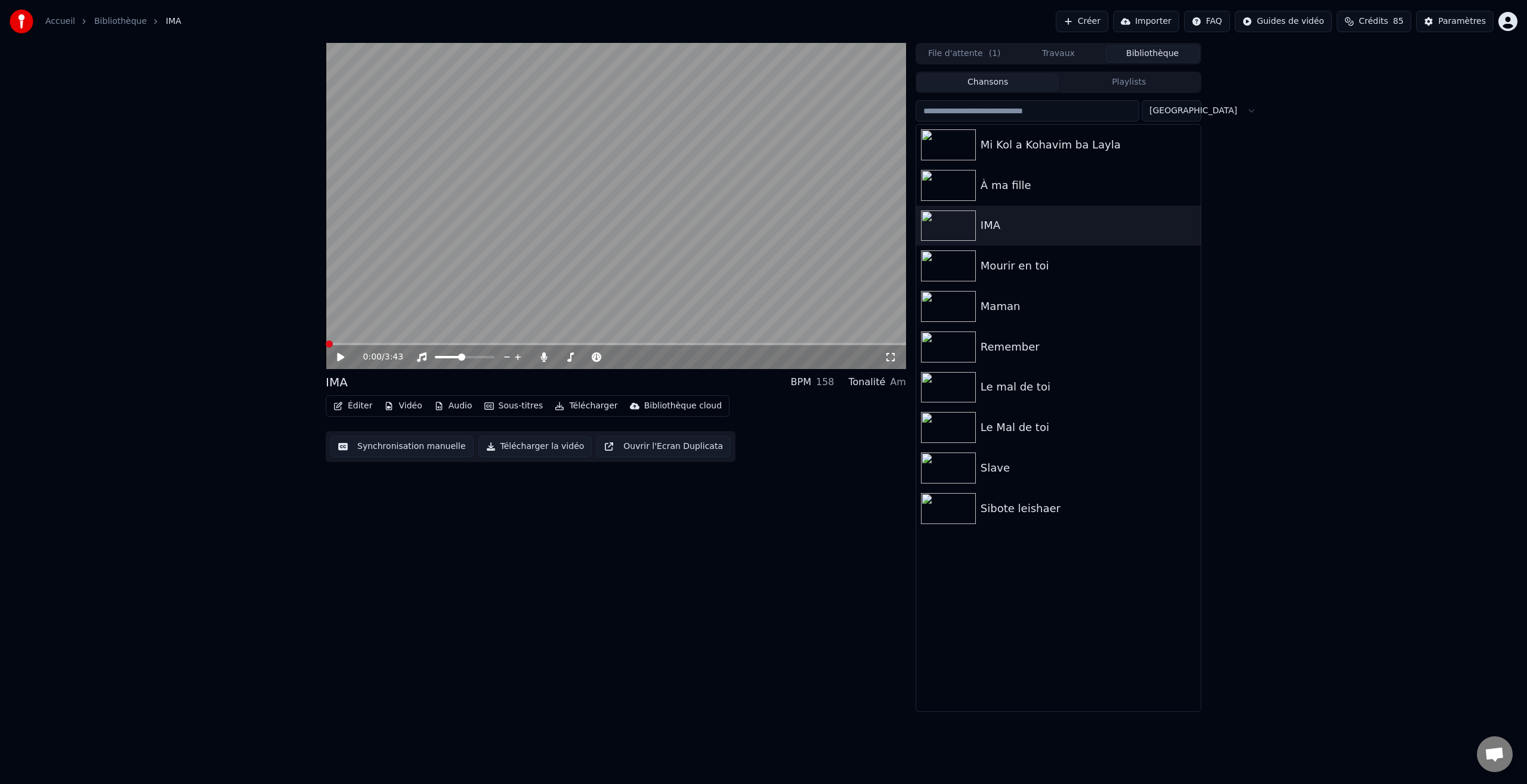
click at [326, 348] on span at bounding box center [329, 344] width 7 height 7
click at [345, 360] on icon at bounding box center [349, 357] width 28 height 10
click at [338, 357] on icon at bounding box center [340, 357] width 6 height 7
click at [952, 305] on img at bounding box center [948, 306] width 55 height 31
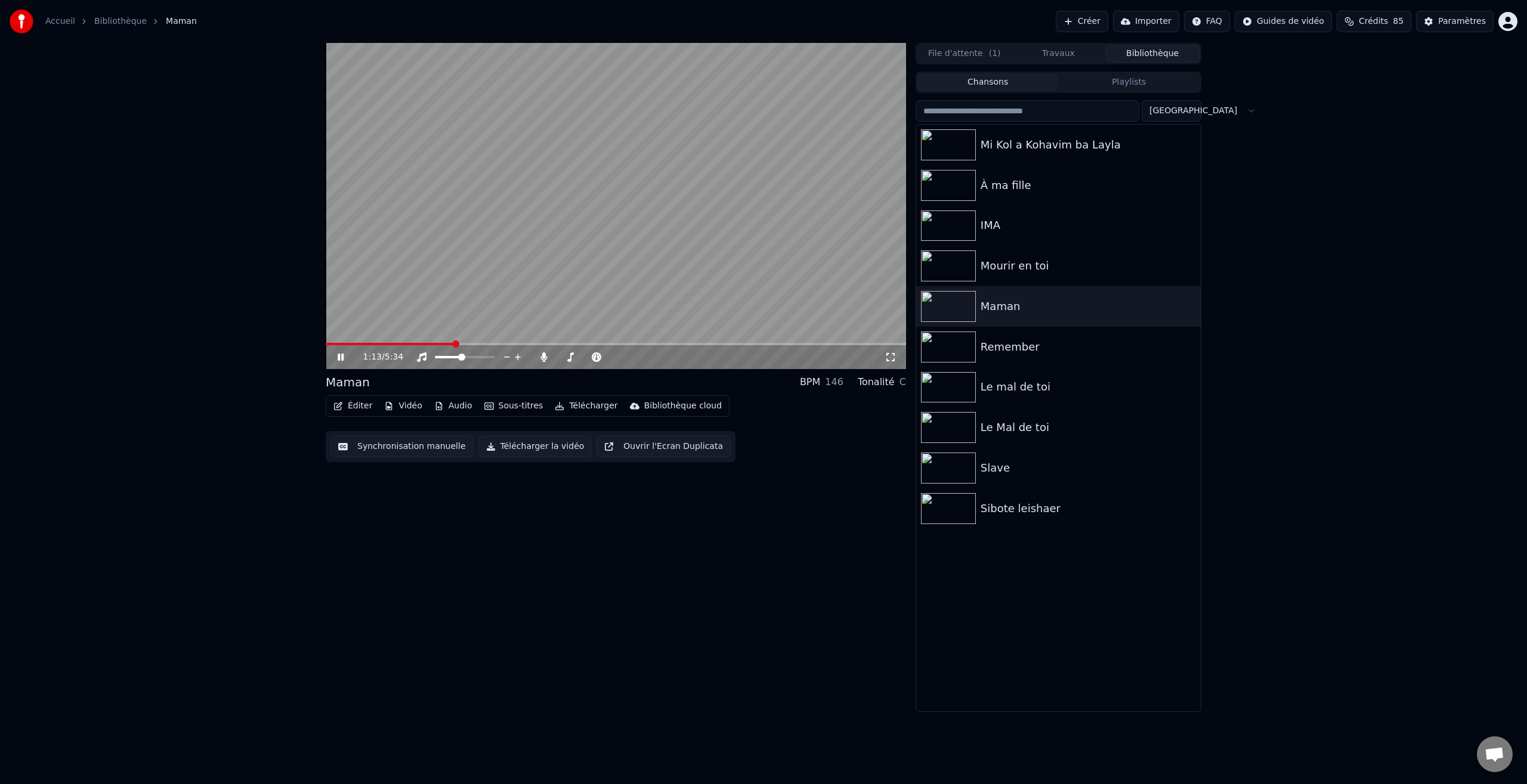
click at [341, 357] on icon at bounding box center [349, 357] width 28 height 10
click at [953, 141] on img at bounding box center [948, 145] width 55 height 31
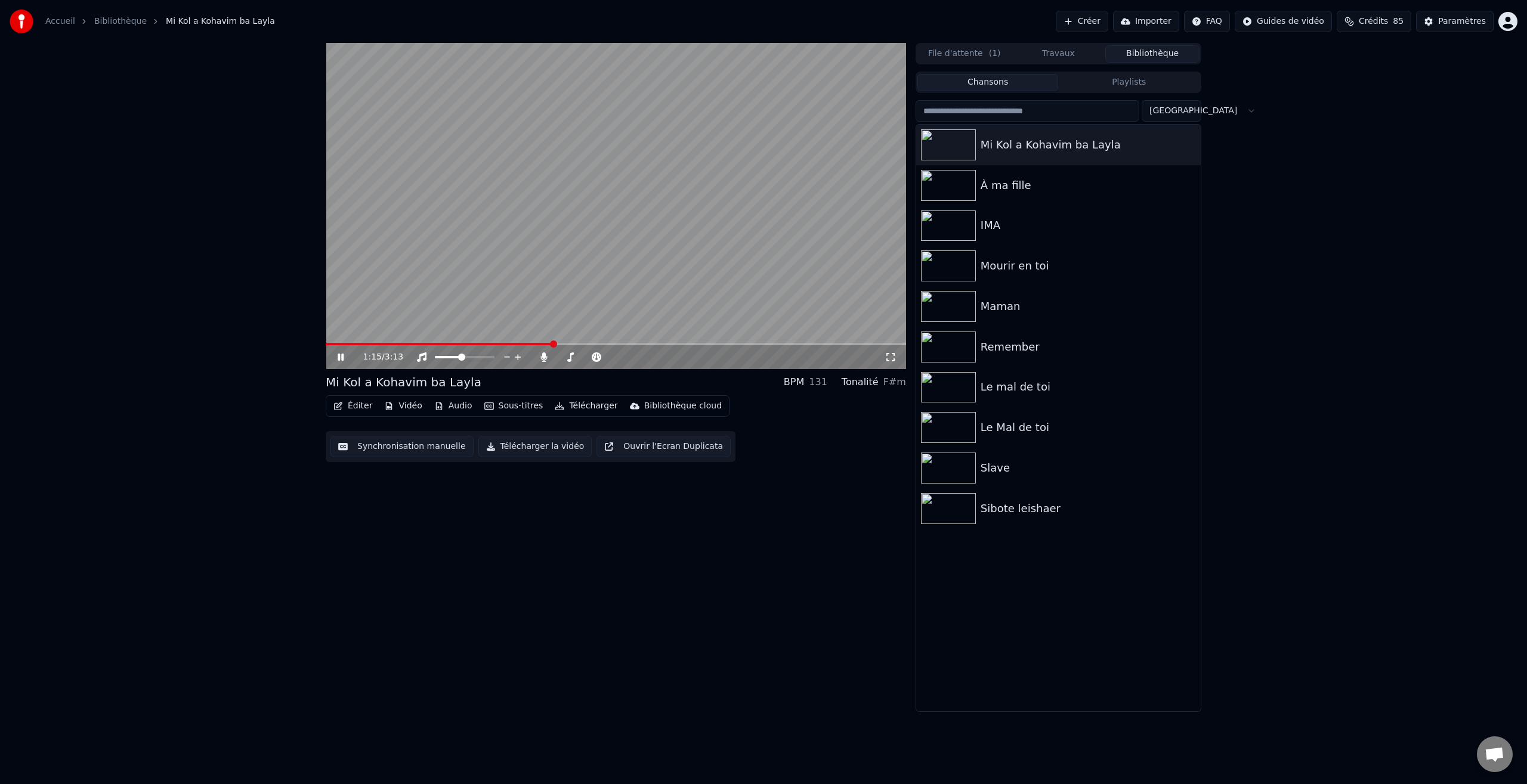
click at [342, 362] on icon at bounding box center [349, 357] width 28 height 10
click at [324, 358] on div "0:08 / 3:13 Mi Kol a Kohavim ba Layla BPM 131 Tonalité F#m Éditer Vidéo Audio S…" at bounding box center [763, 377] width 895 height 669
click at [338, 358] on icon at bounding box center [341, 357] width 7 height 8
click at [340, 357] on icon at bounding box center [349, 357] width 28 height 10
click at [330, 346] on span at bounding box center [329, 344] width 7 height 7
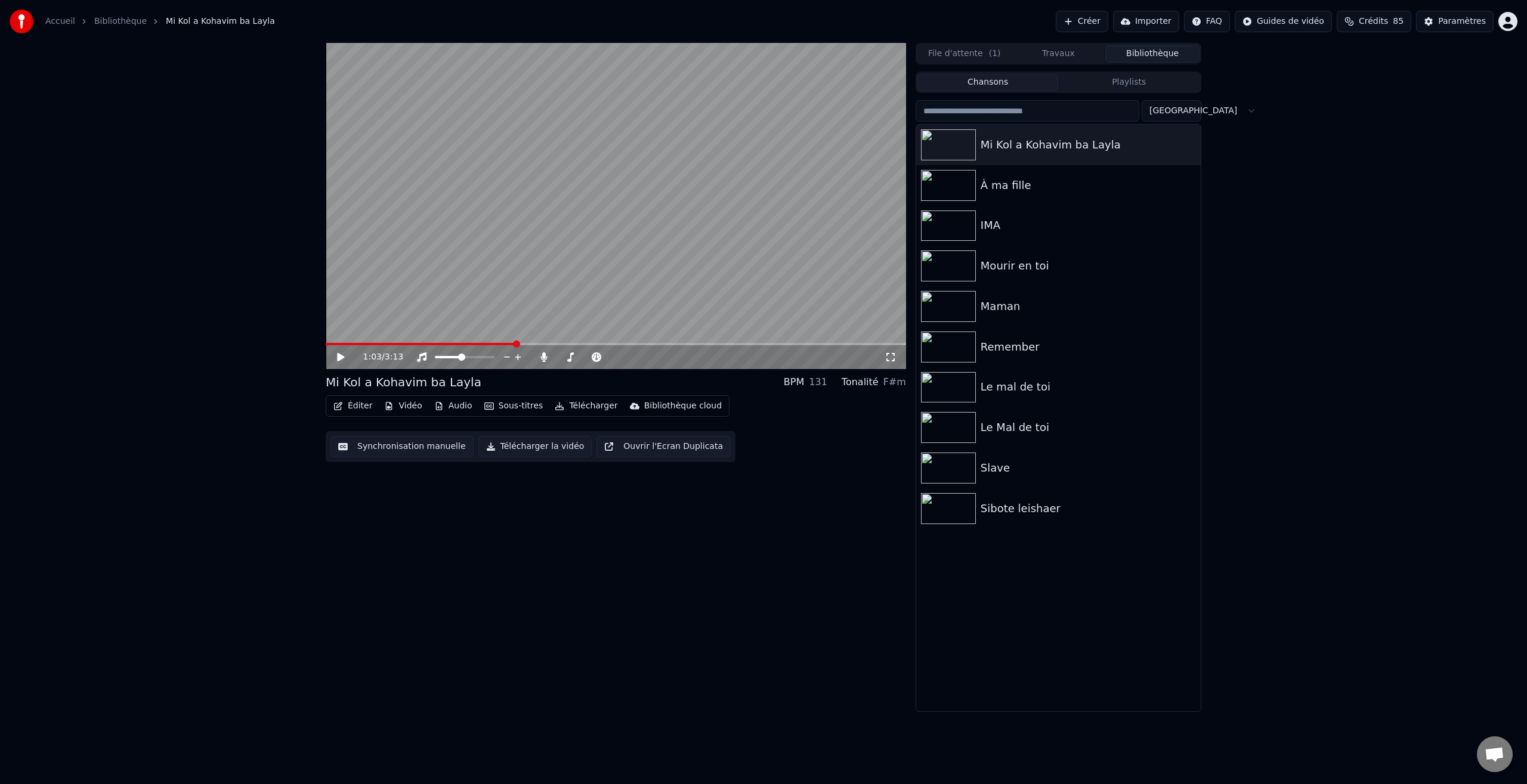
click at [520, 348] on span at bounding box center [516, 344] width 7 height 7
click at [306, 362] on div "0:01 / 3:13 Mi Kol a Kohavim ba Layla BPM 131 Tonalité F#m Éditer Vidéo Audio S…" at bounding box center [763, 377] width 1527 height 669
click at [465, 349] on div "0:13 / 3:13" at bounding box center [616, 356] width 580 height 26
click at [532, 345] on span at bounding box center [528, 344] width 7 height 7
click at [339, 354] on icon at bounding box center [341, 357] width 7 height 8
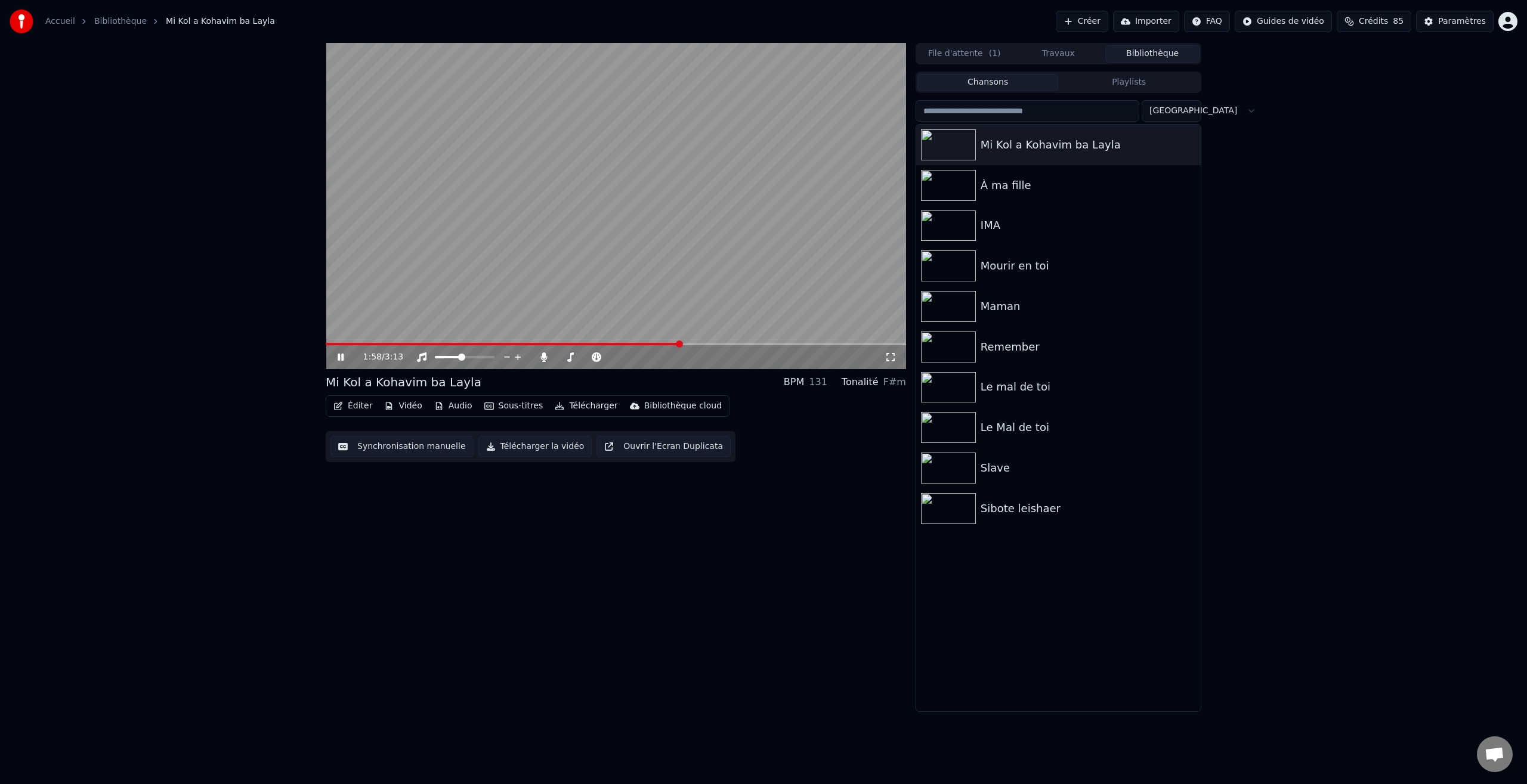
click at [338, 355] on icon at bounding box center [340, 357] width 6 height 7
click at [683, 345] on div "1:58 / 3:13" at bounding box center [616, 357] width 580 height 24
drag, startPoint x: 683, startPoint y: 345, endPoint x: 523, endPoint y: 352, distance: 160.2
click at [523, 352] on div "1:58 / 3:13" at bounding box center [616, 357] width 580 height 24
click at [427, 343] on span at bounding box center [376, 344] width 102 height 2
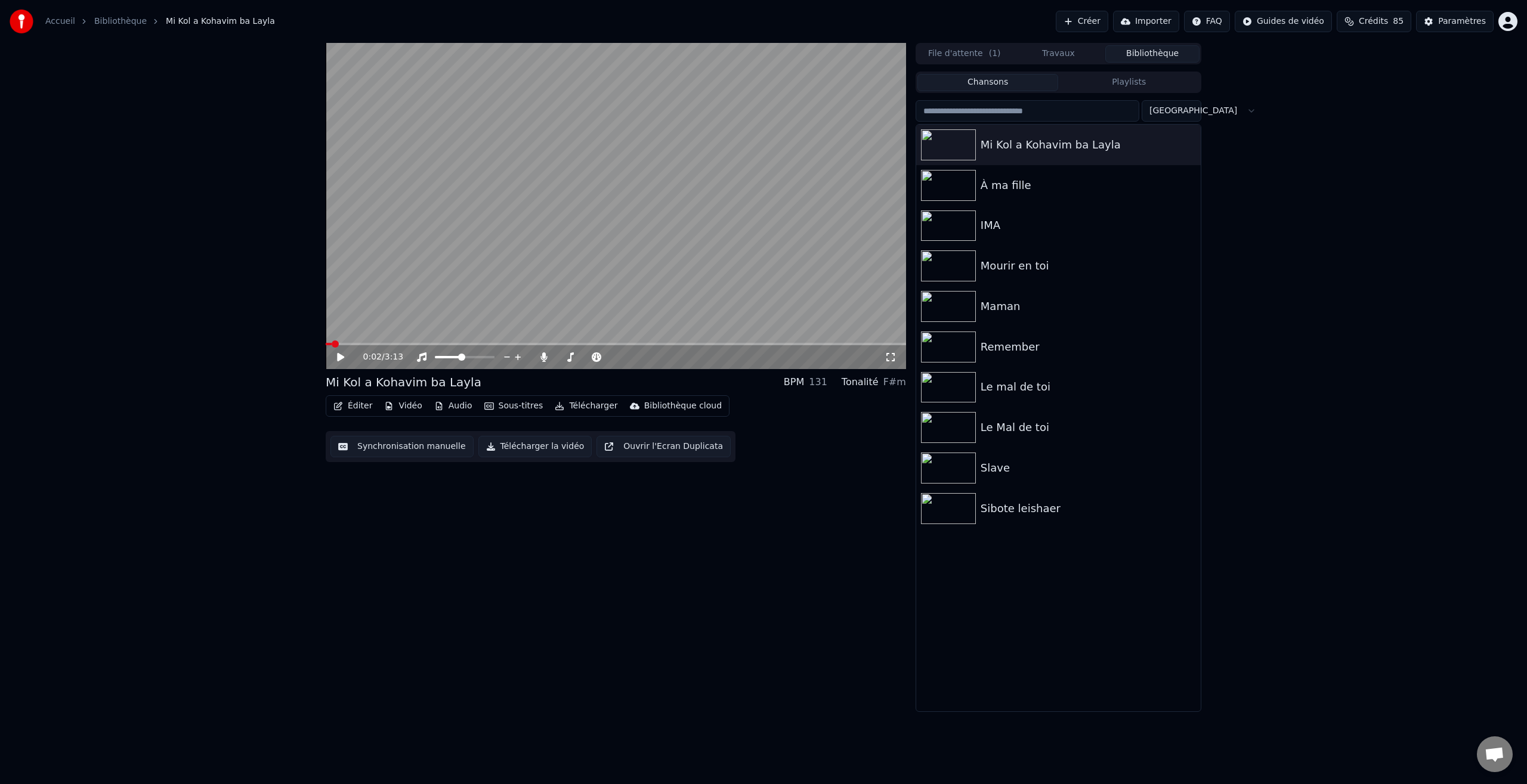
click at [331, 344] on span at bounding box center [328, 344] width 6 height 2
click at [342, 360] on icon at bounding box center [349, 357] width 28 height 10
click at [342, 355] on icon at bounding box center [340, 357] width 6 height 7
click at [331, 346] on div "0:11 / 3:13" at bounding box center [616, 357] width 580 height 24
click at [332, 345] on div "0:11 / 3:13" at bounding box center [616, 357] width 580 height 24
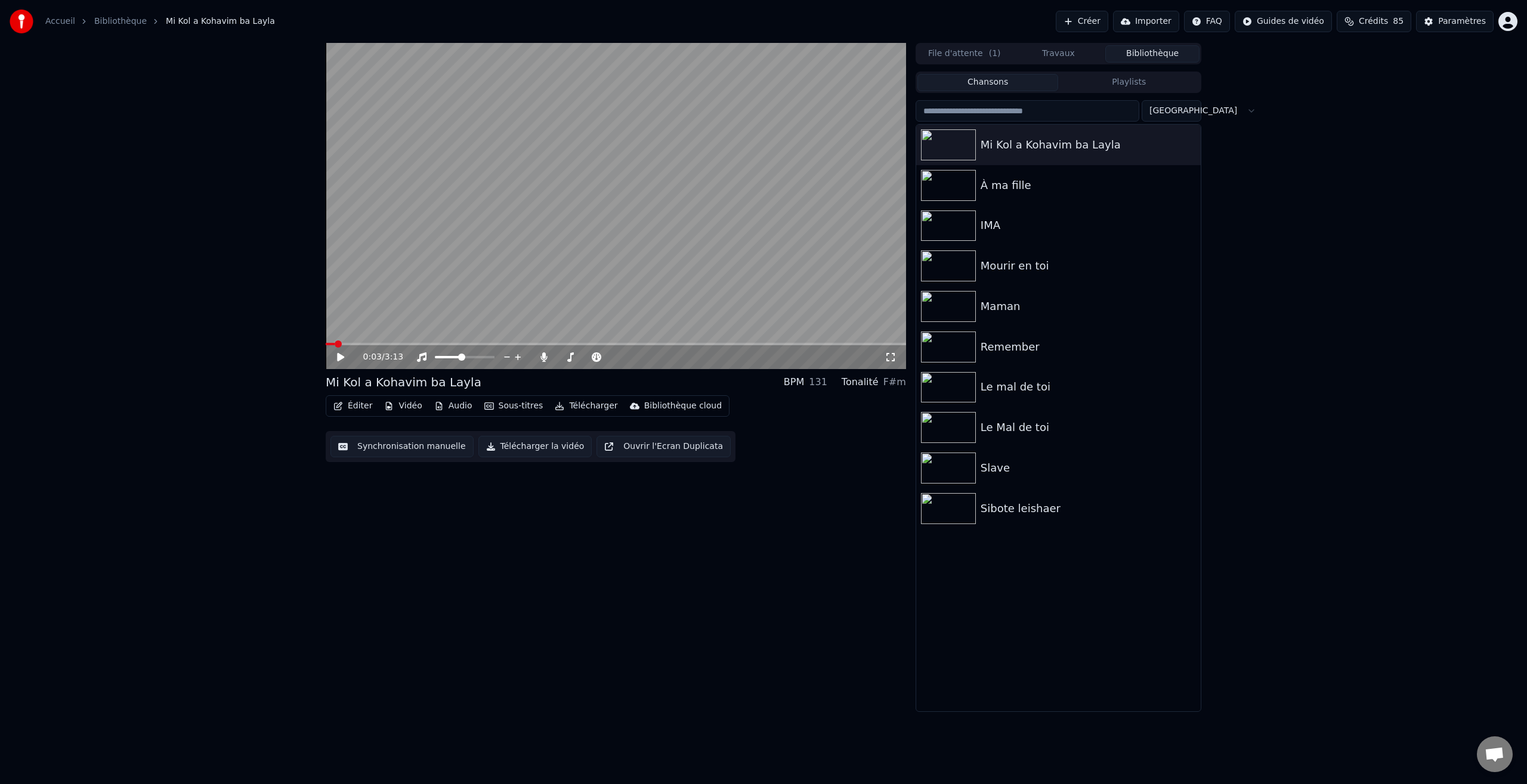
click at [333, 348] on div "0:03 / 3:13" at bounding box center [616, 356] width 580 height 26
click at [341, 358] on icon at bounding box center [341, 357] width 7 height 8
click at [336, 347] on span at bounding box center [335, 344] width 7 height 7
click at [344, 357] on icon at bounding box center [349, 357] width 28 height 10
click at [335, 345] on div "0:41 / 3:13" at bounding box center [616, 357] width 580 height 24
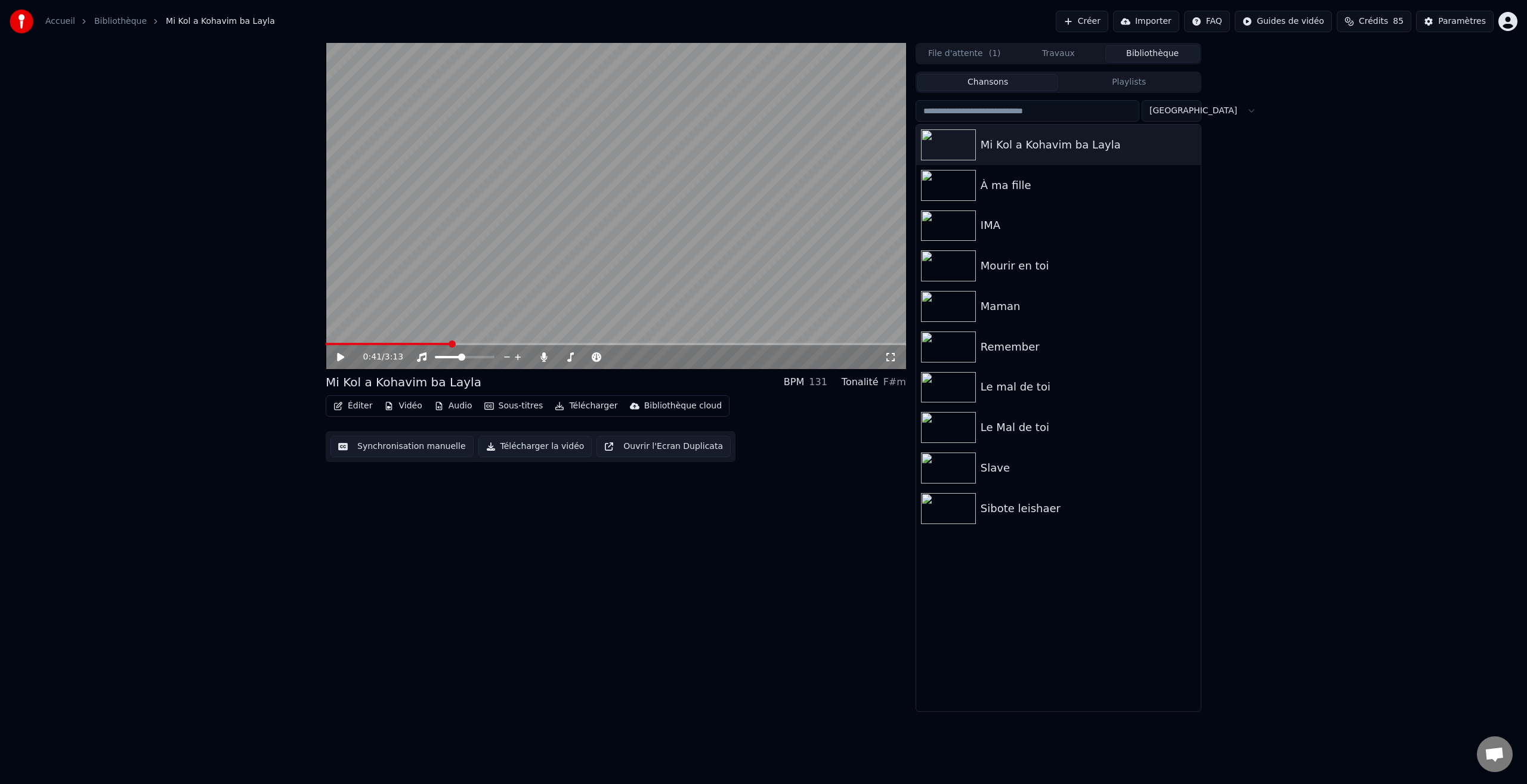
click at [335, 345] on div "0:41 / 3:13" at bounding box center [616, 357] width 580 height 24
click at [333, 343] on span at bounding box center [330, 344] width 9 height 2
click at [342, 357] on icon at bounding box center [341, 357] width 7 height 8
click at [342, 354] on icon at bounding box center [340, 357] width 6 height 7
